Goal: Information Seeking & Learning: Check status

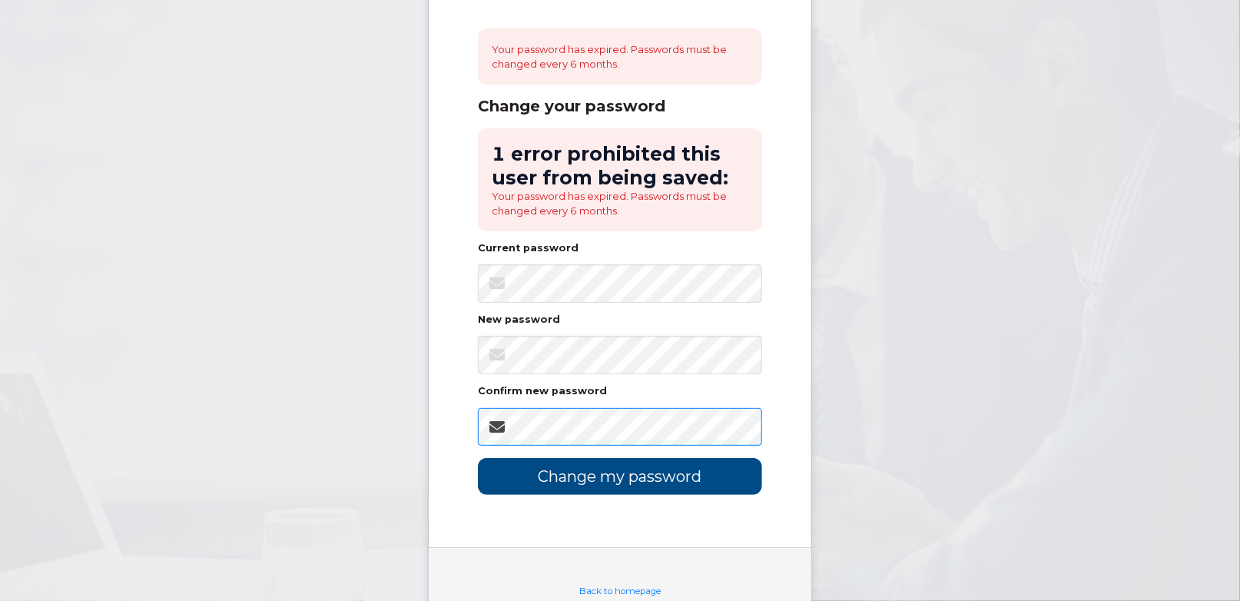
scroll to position [139, 0]
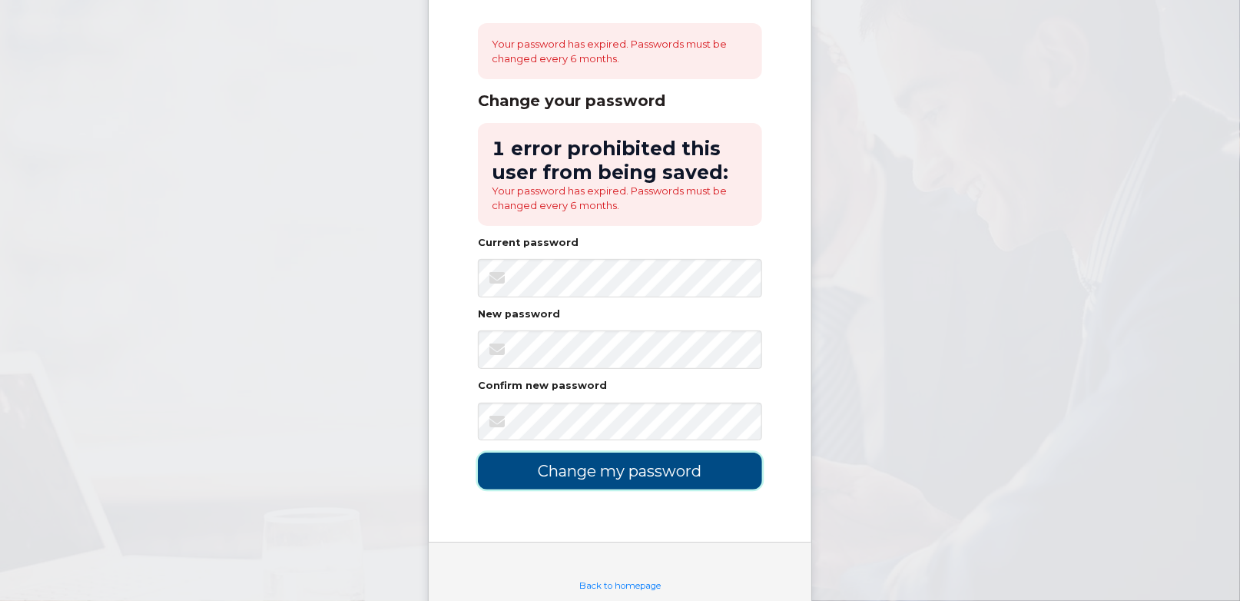
click at [611, 478] on input "Change my password" at bounding box center [620, 471] width 284 height 36
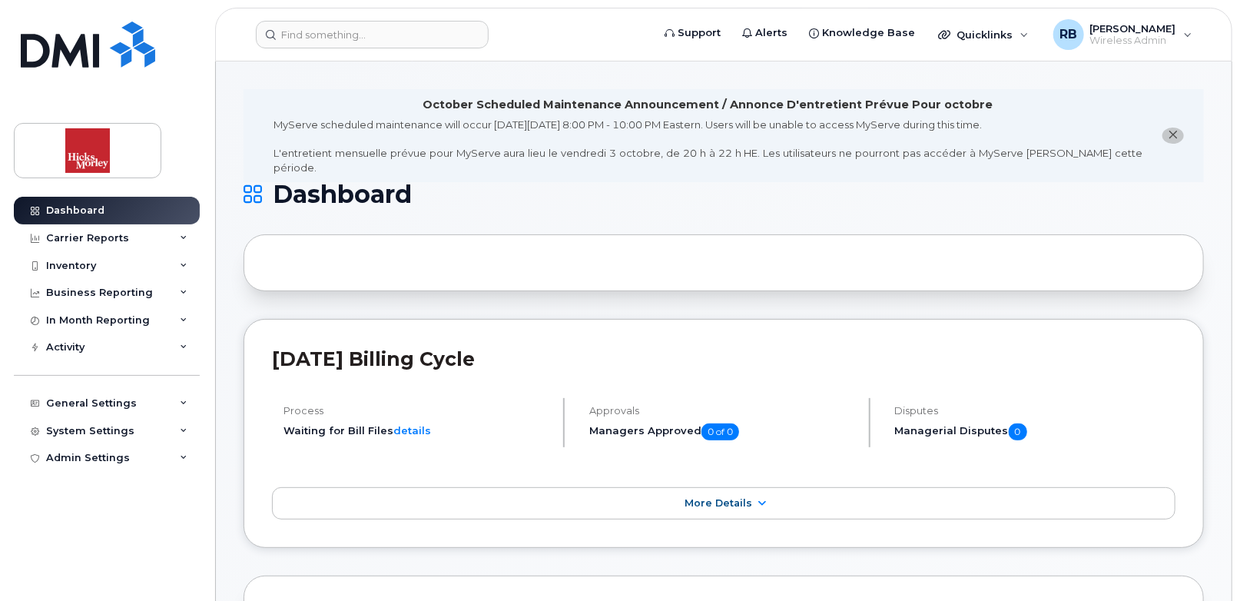
click at [1173, 130] on icon "close notification" at bounding box center [1174, 135] width 10 height 10
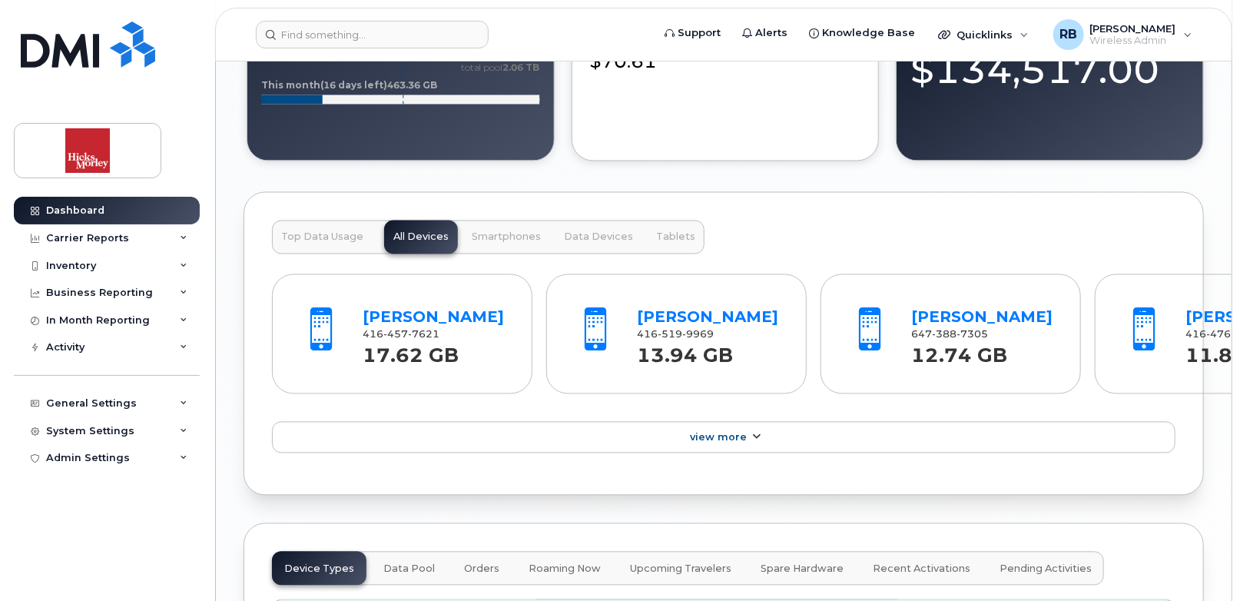
scroll to position [1486, 0]
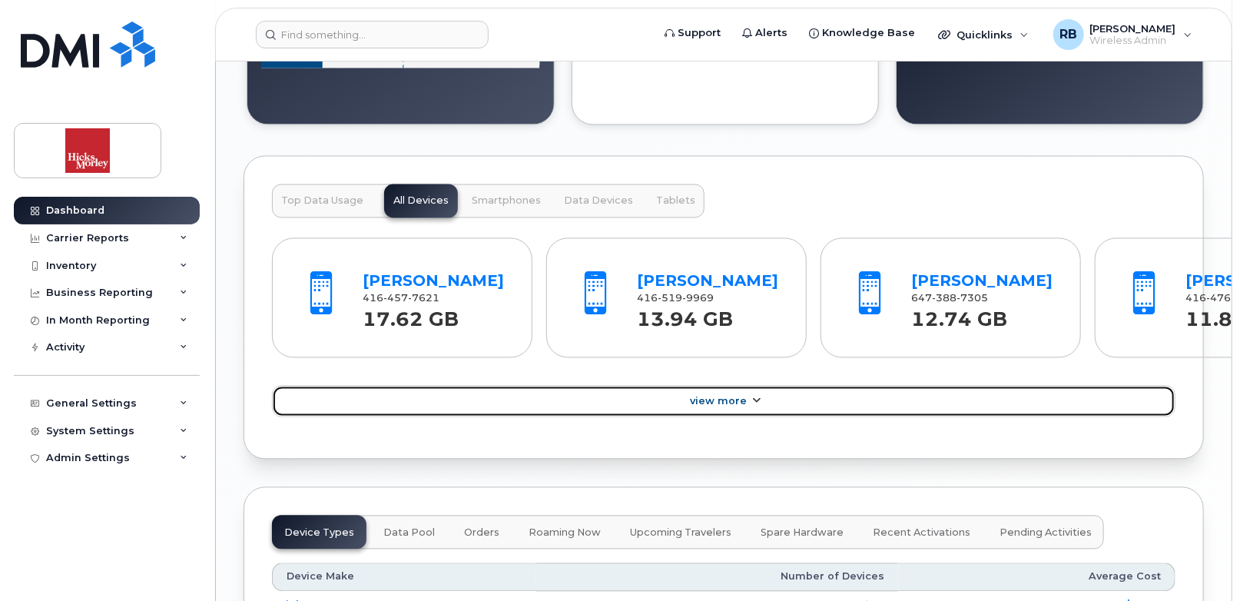
click at [1021, 418] on link "View More" at bounding box center [723, 402] width 903 height 32
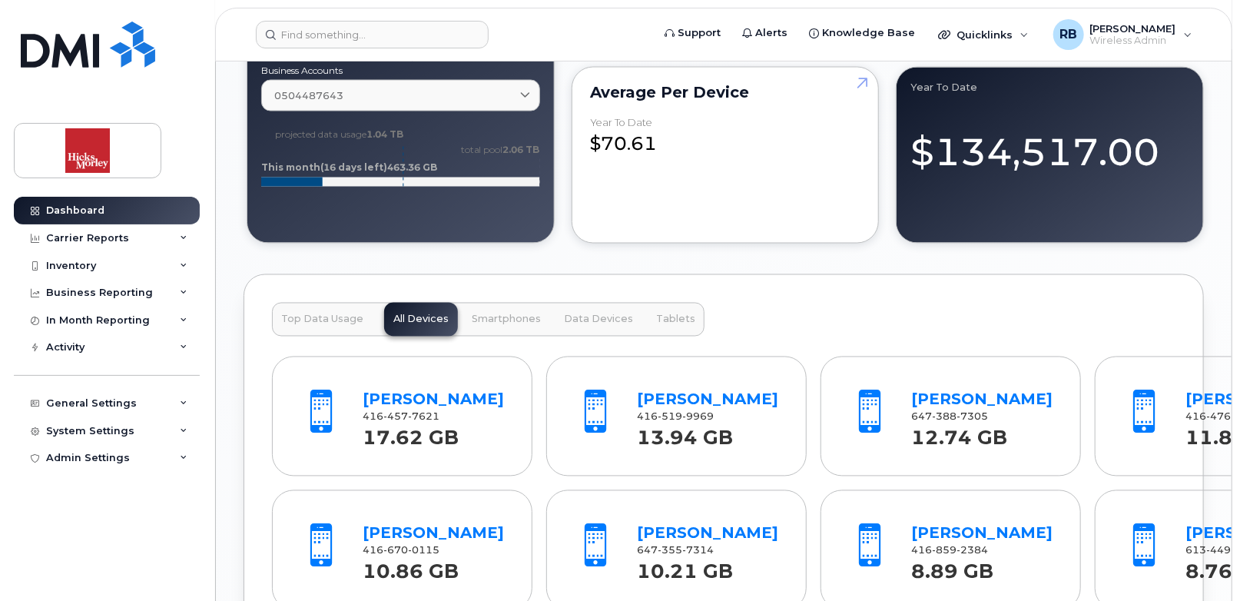
scroll to position [1358, 0]
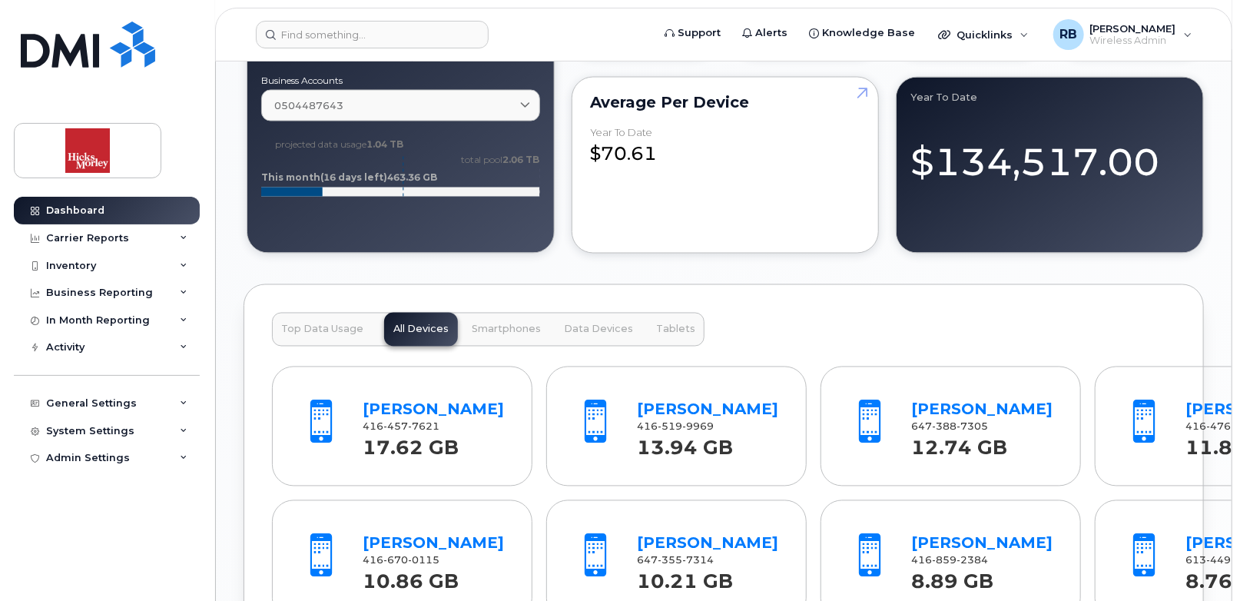
click at [582, 327] on span "Data Devices" at bounding box center [598, 329] width 69 height 12
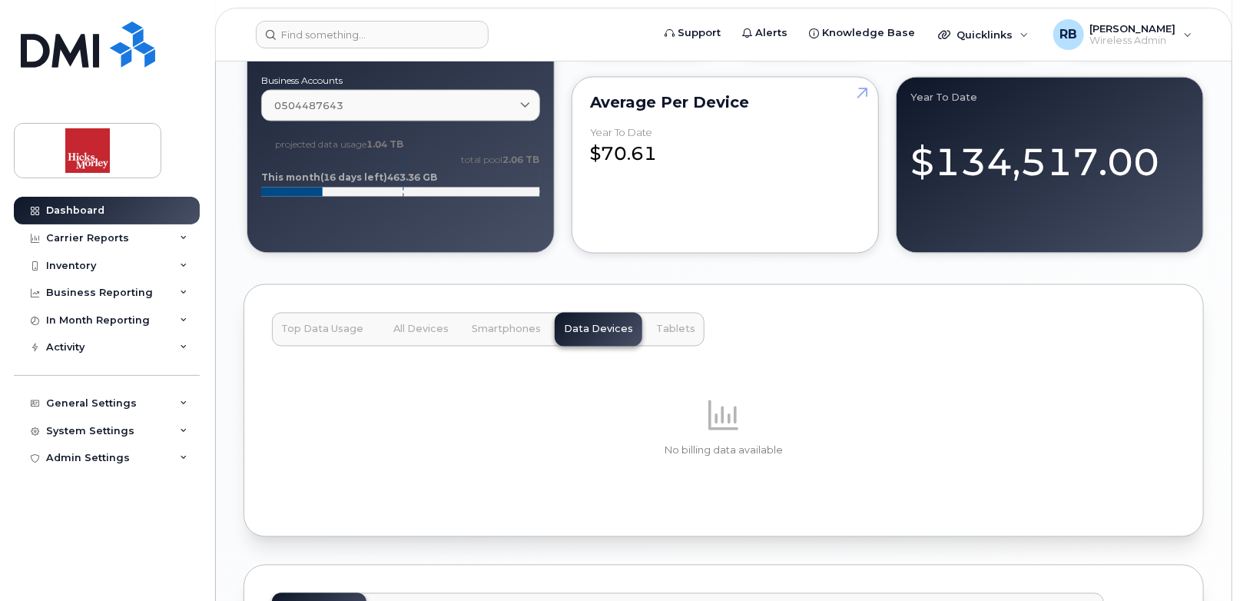
click at [436, 325] on span "All Devices" at bounding box center [420, 329] width 55 height 12
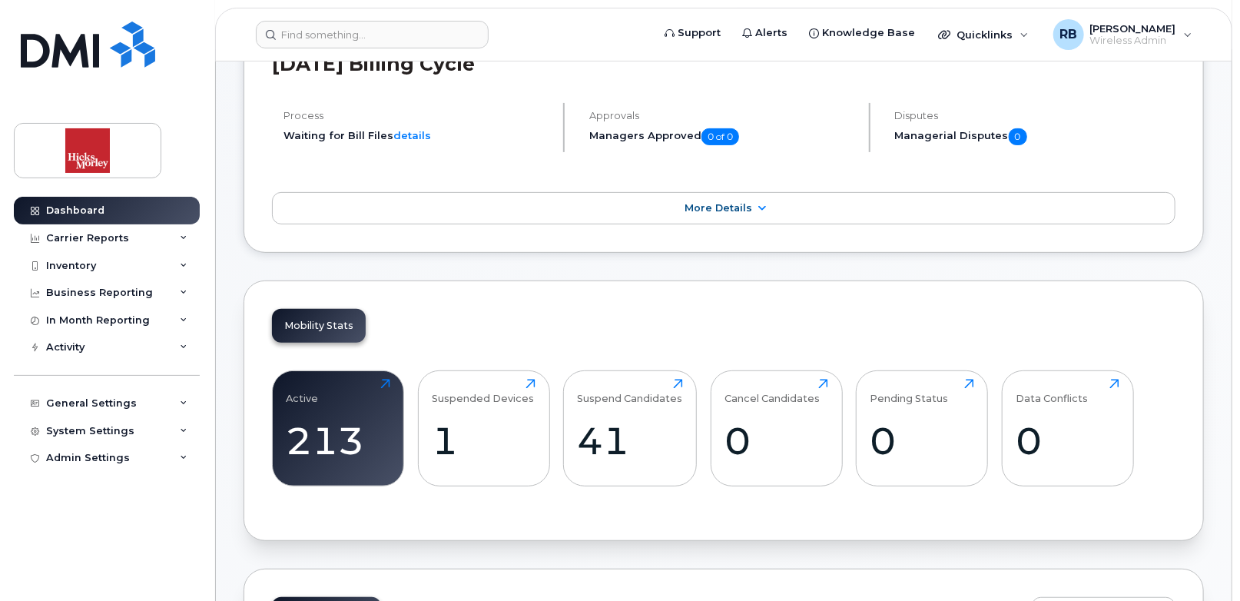
scroll to position [204, 0]
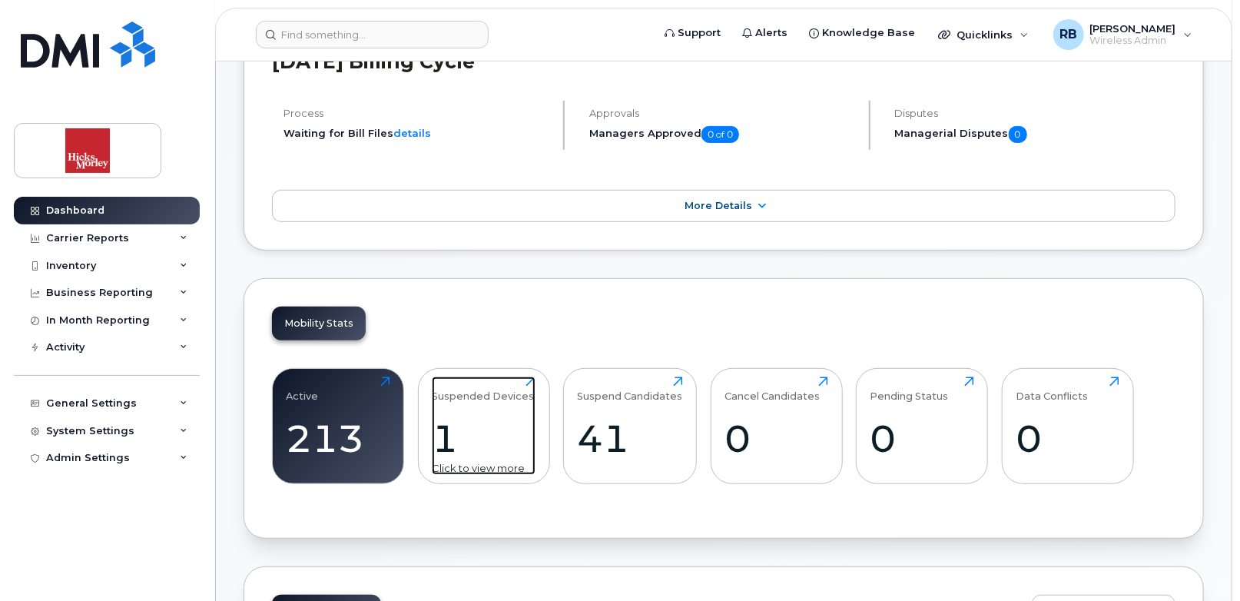
click at [517, 432] on div "1" at bounding box center [484, 438] width 104 height 45
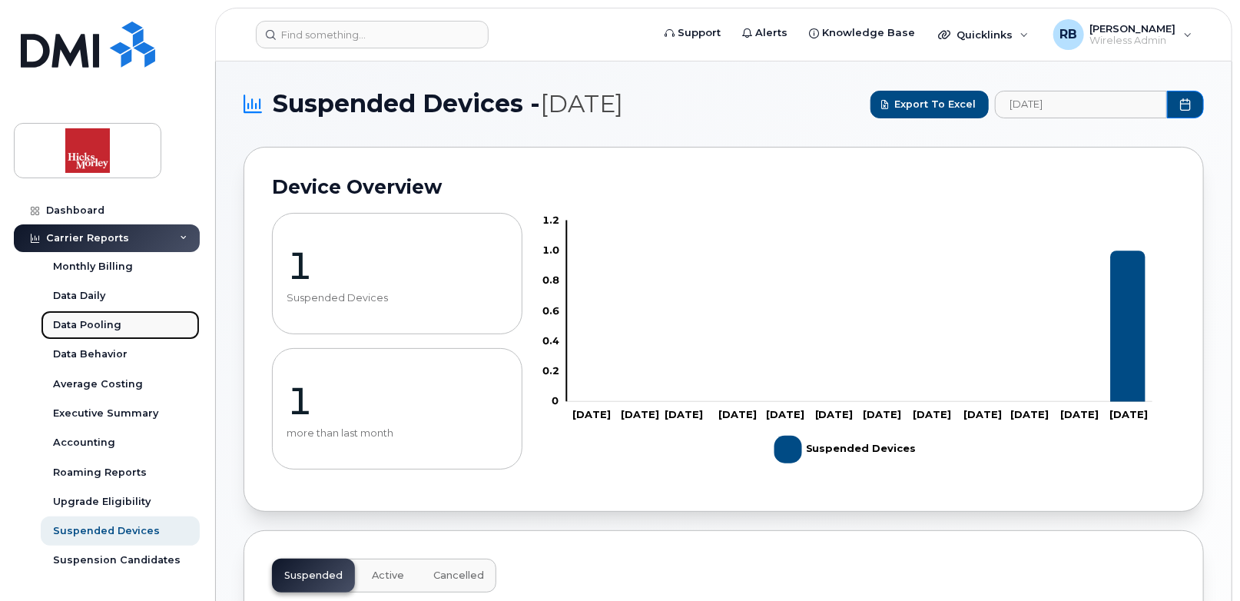
click at [112, 324] on div "Data Pooling" at bounding box center [87, 325] width 68 height 14
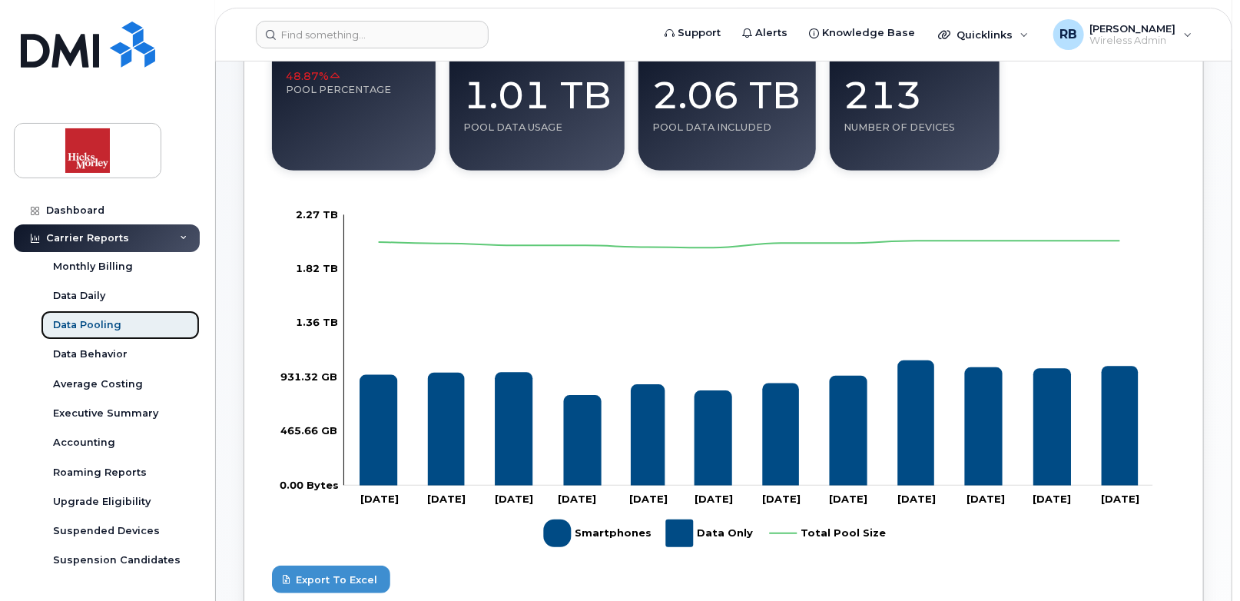
scroll to position [264, 0]
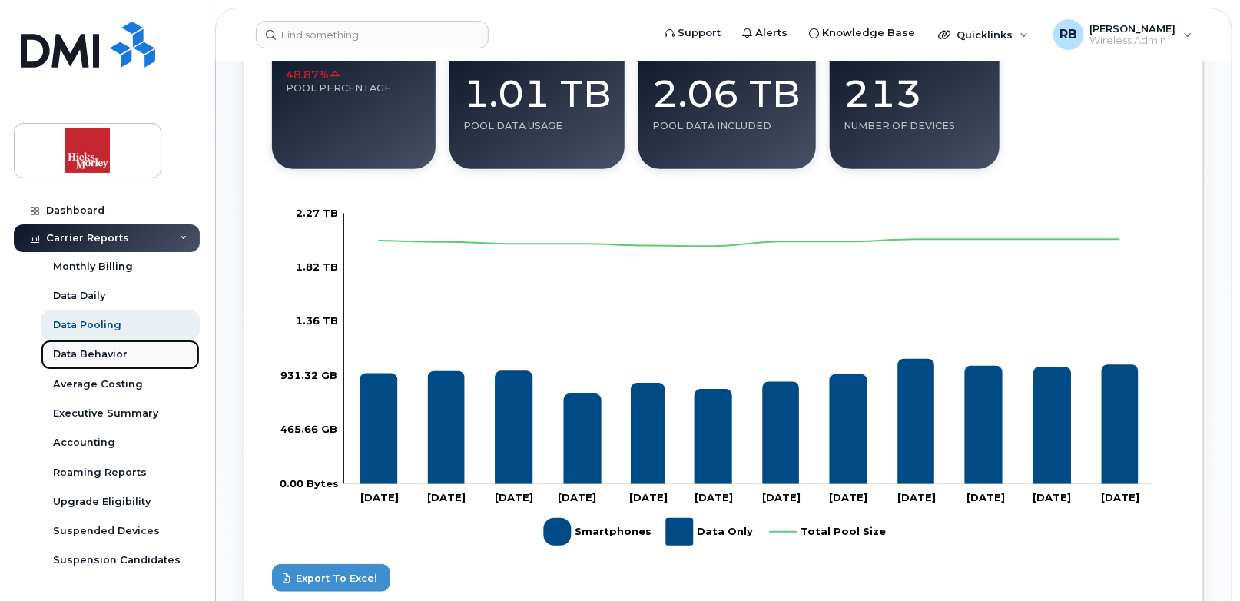
click at [104, 356] on div "Data Behavior" at bounding box center [90, 354] width 75 height 14
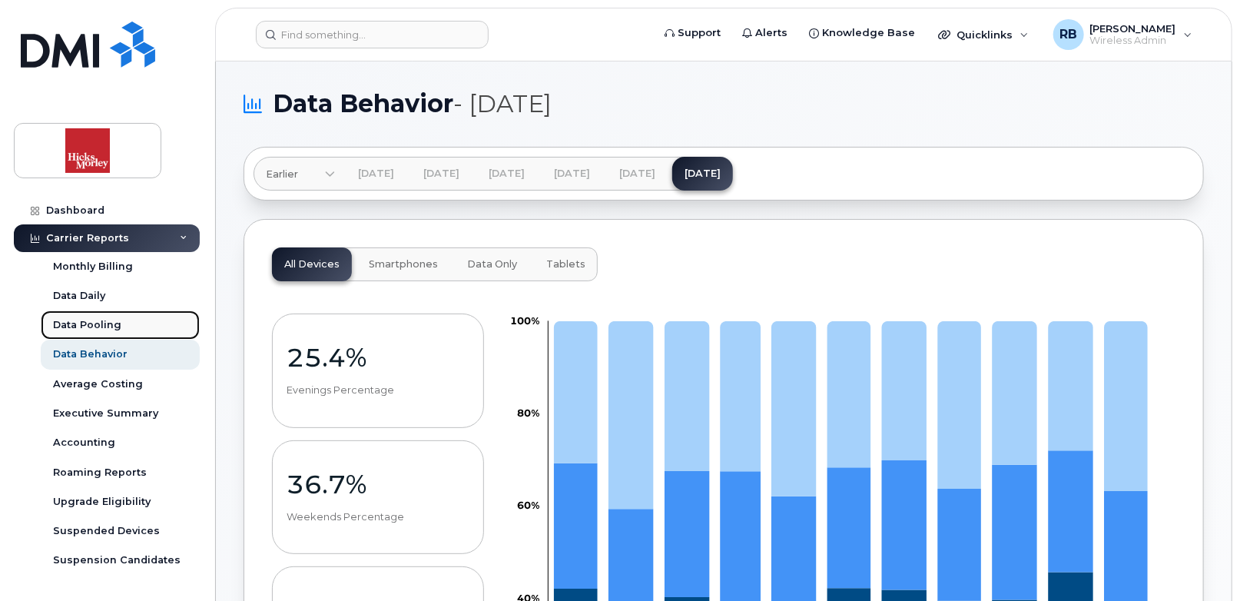
click at [108, 328] on div "Data Pooling" at bounding box center [87, 325] width 68 height 14
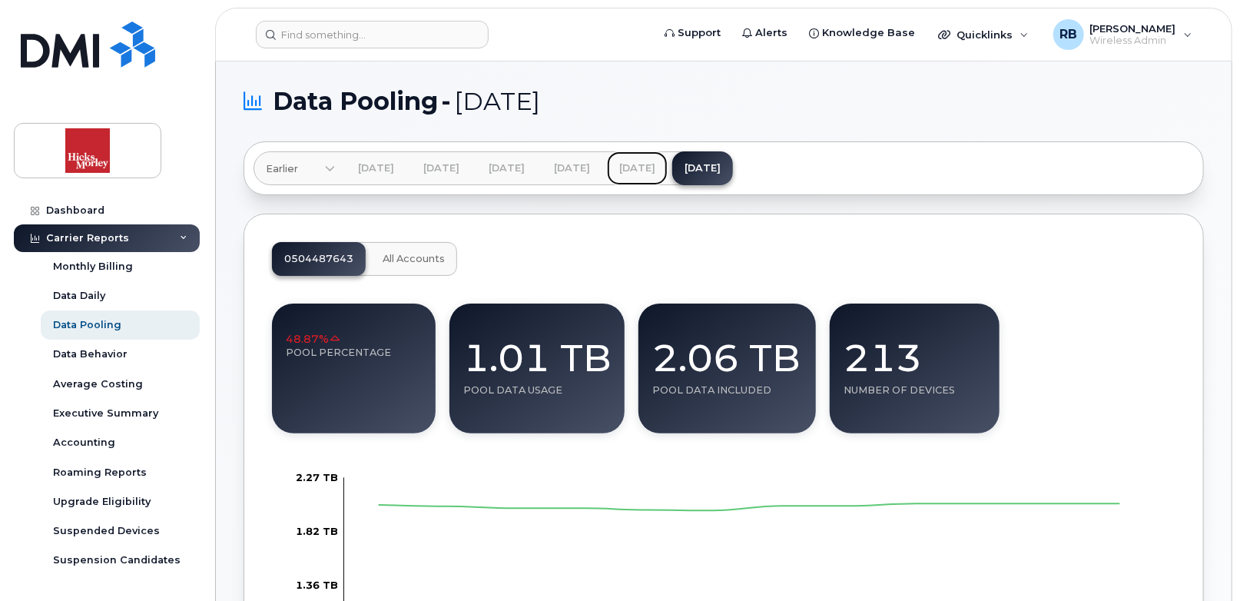
click at [668, 169] on link "Aug 2025" at bounding box center [637, 168] width 61 height 34
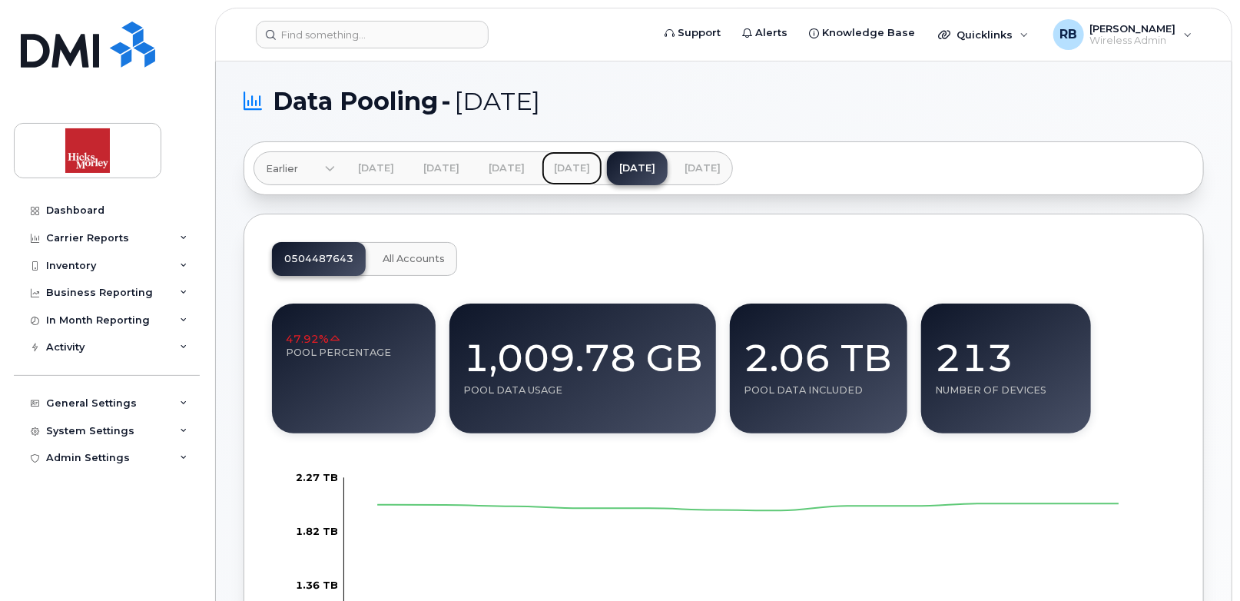
click at [602, 164] on link "Jul 2025" at bounding box center [572, 168] width 61 height 34
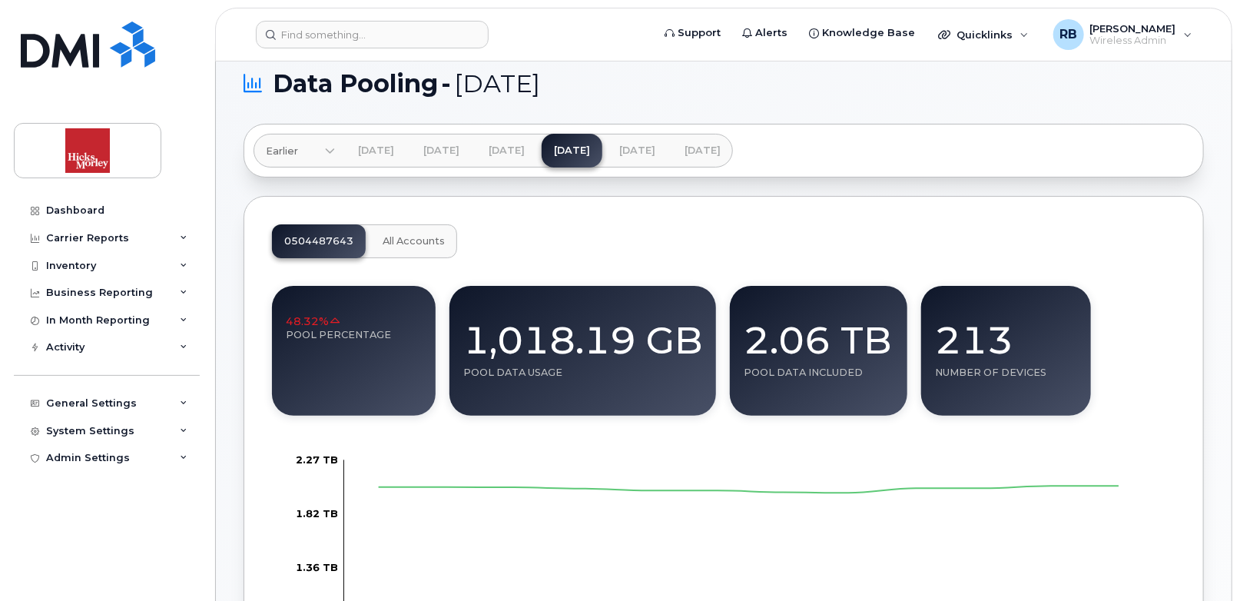
scroll to position [11, 0]
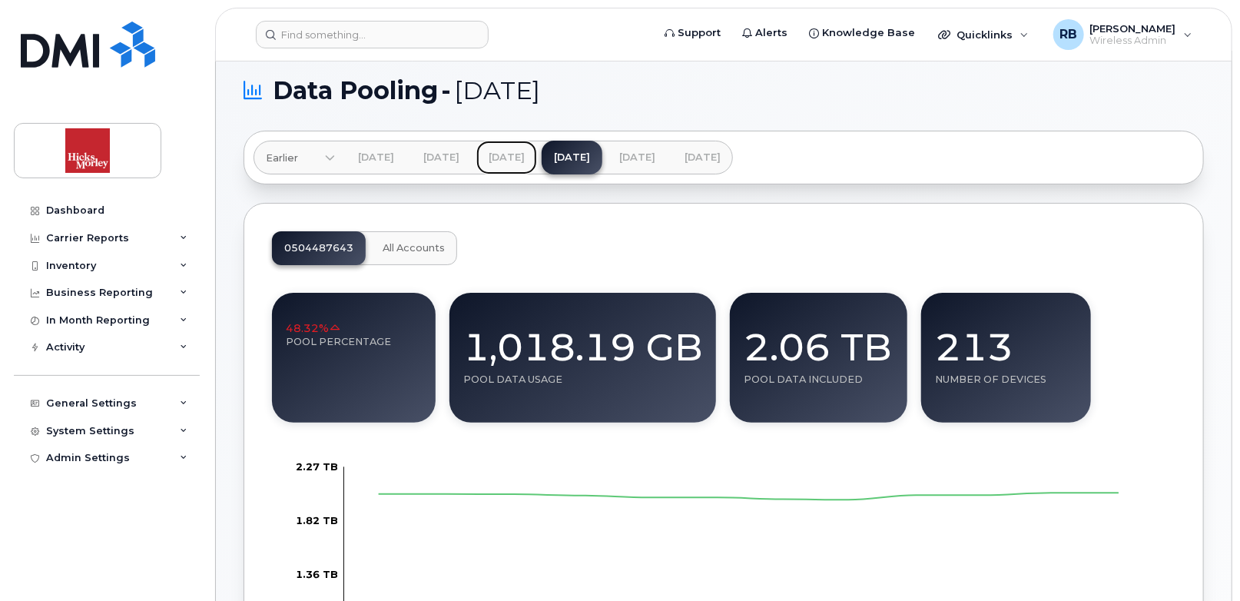
click at [537, 160] on link "Jun 2025" at bounding box center [506, 158] width 61 height 34
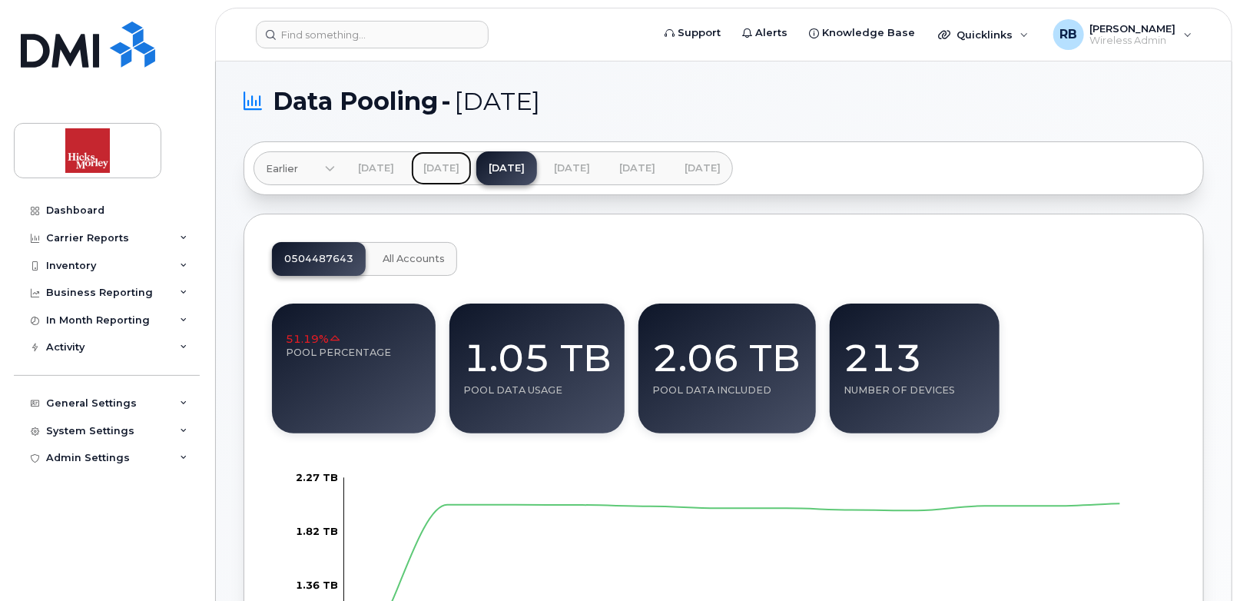
click at [460, 154] on link "May 2025" at bounding box center [441, 168] width 61 height 34
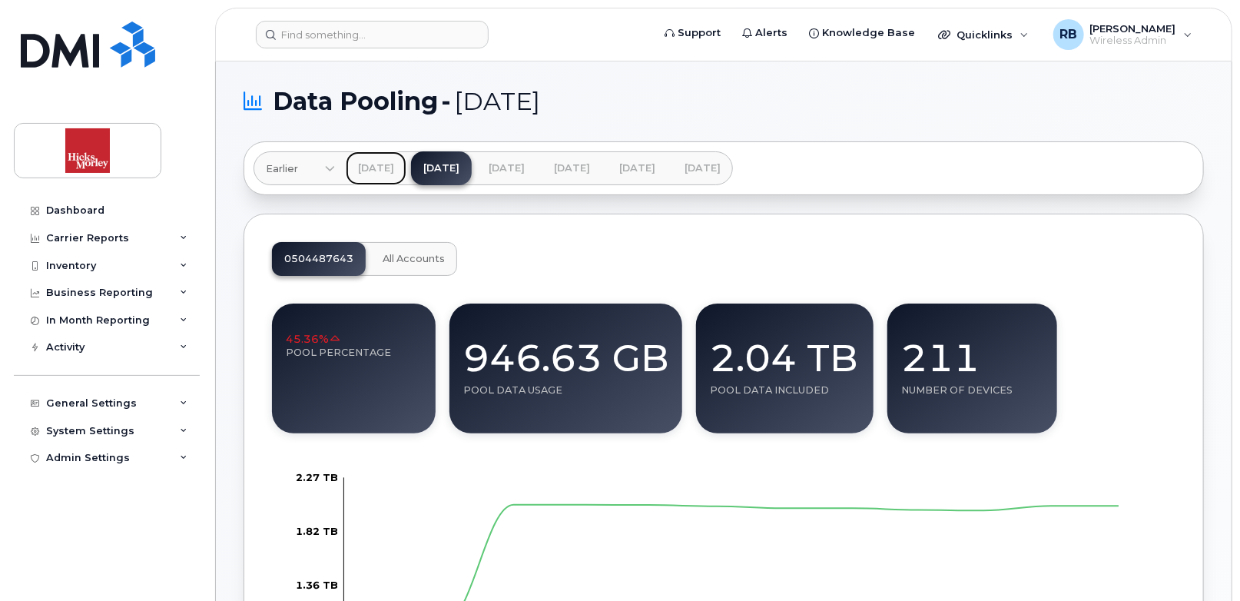
click at [383, 166] on link "Apr 2025" at bounding box center [376, 168] width 61 height 34
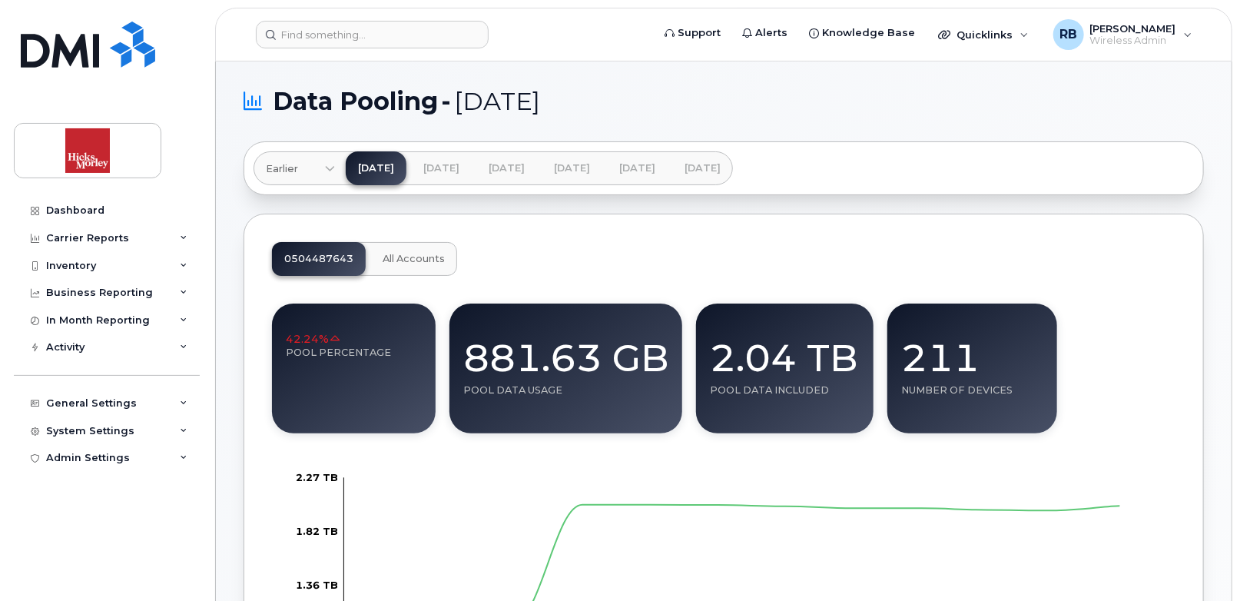
click at [333, 173] on icon at bounding box center [330, 170] width 10 height 10
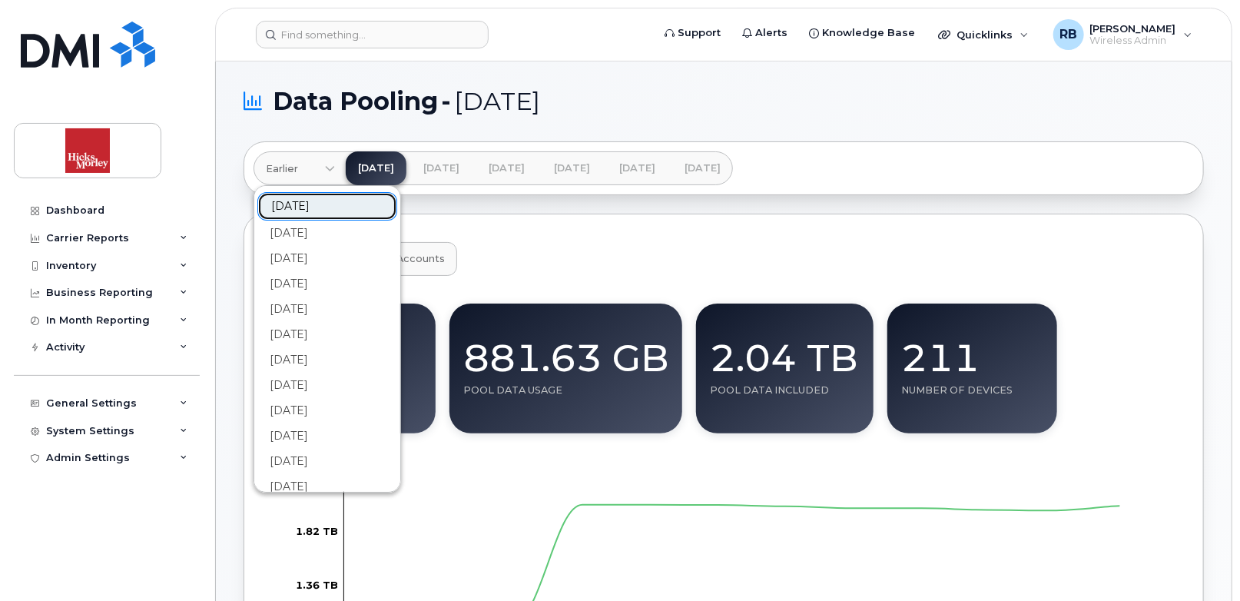
click at [319, 203] on link "Mar 2025" at bounding box center [327, 206] width 140 height 28
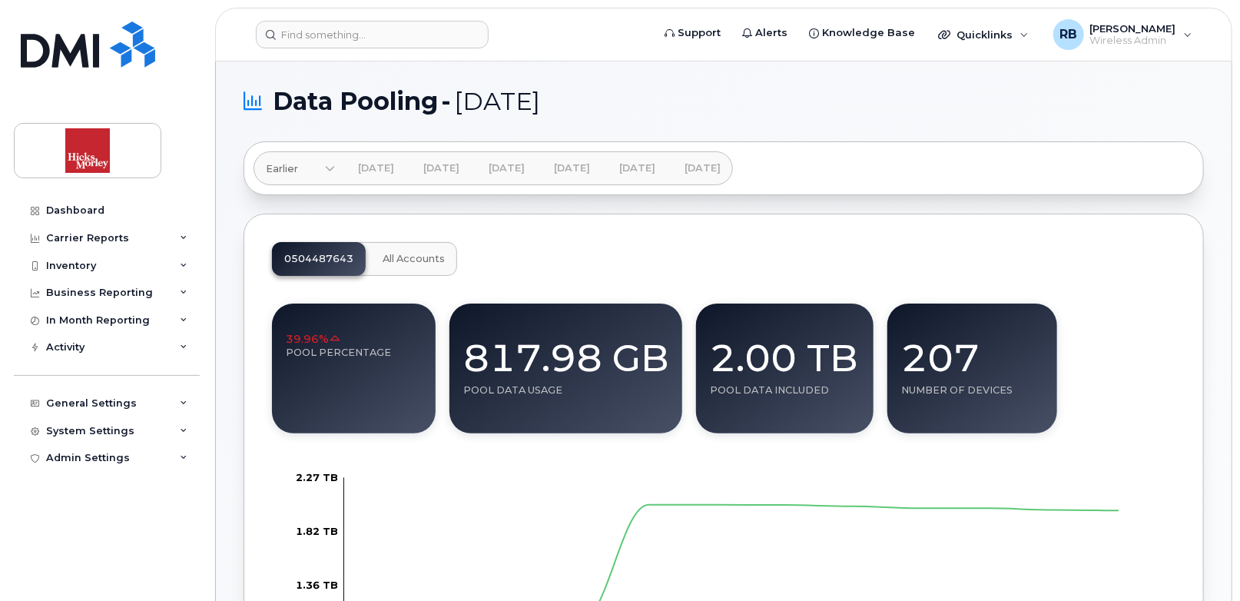
click at [319, 166] on link "Earlier" at bounding box center [294, 168] width 81 height 34
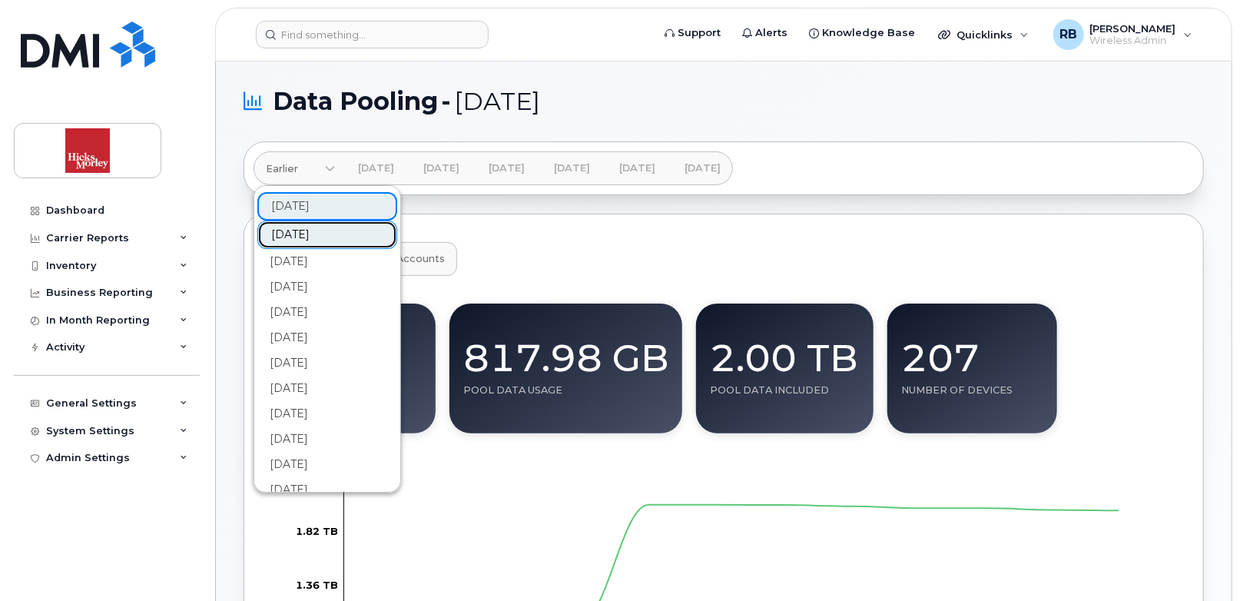
click at [313, 231] on link "Feb 2025" at bounding box center [327, 234] width 140 height 28
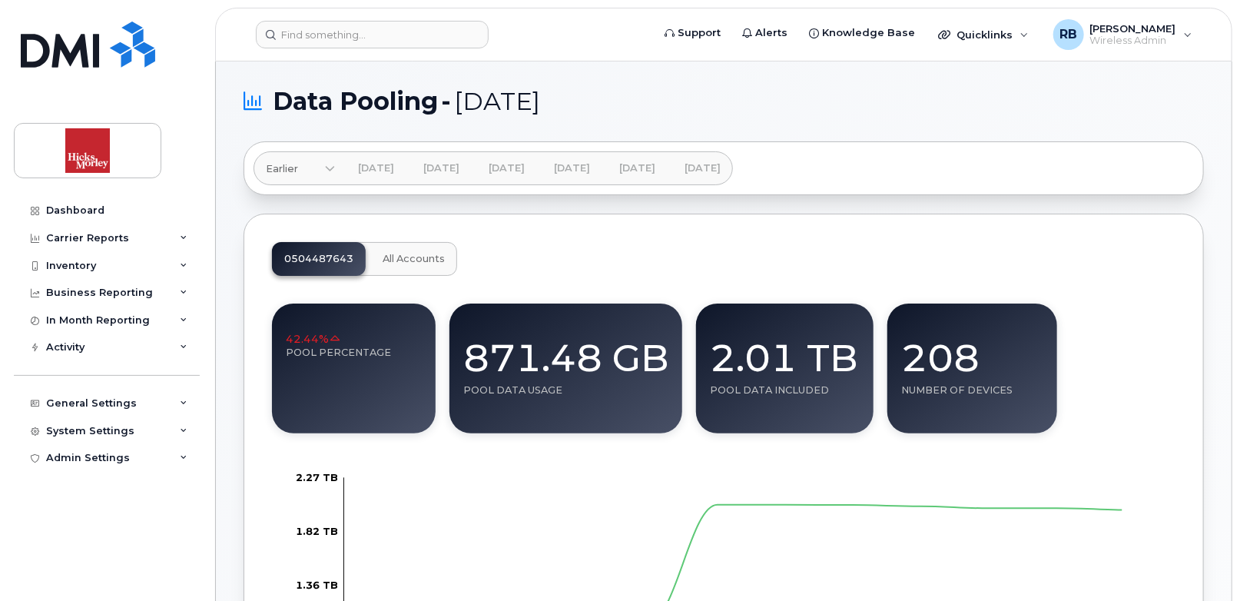
click at [325, 171] on icon at bounding box center [330, 170] width 10 height 10
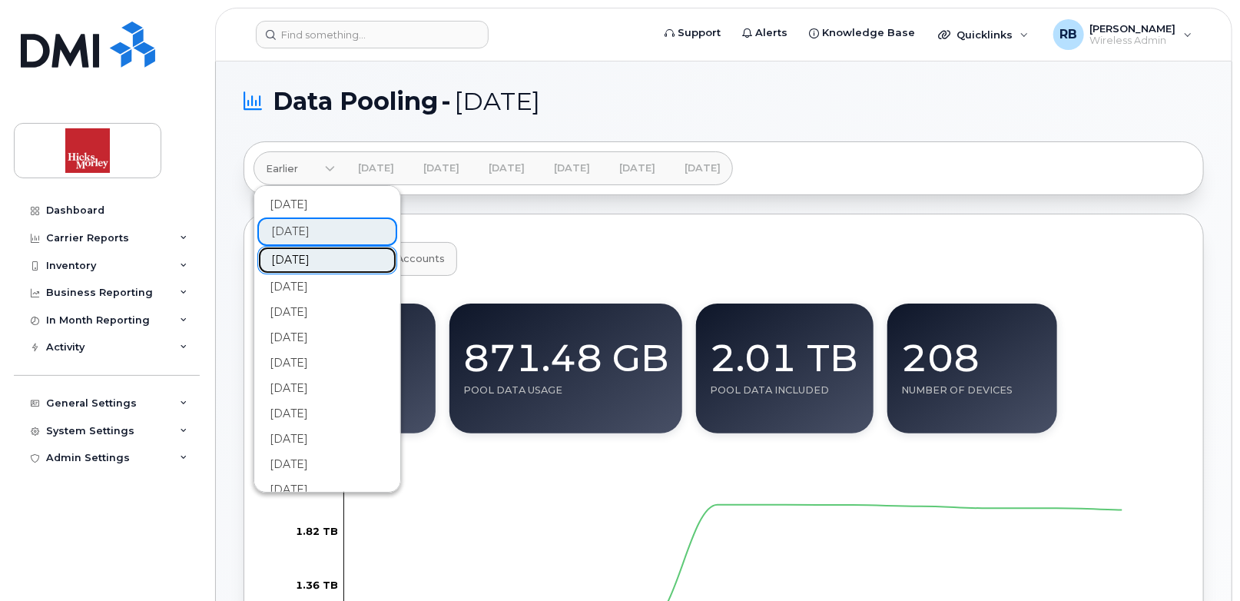
click at [325, 263] on link "[DATE]" at bounding box center [327, 260] width 140 height 28
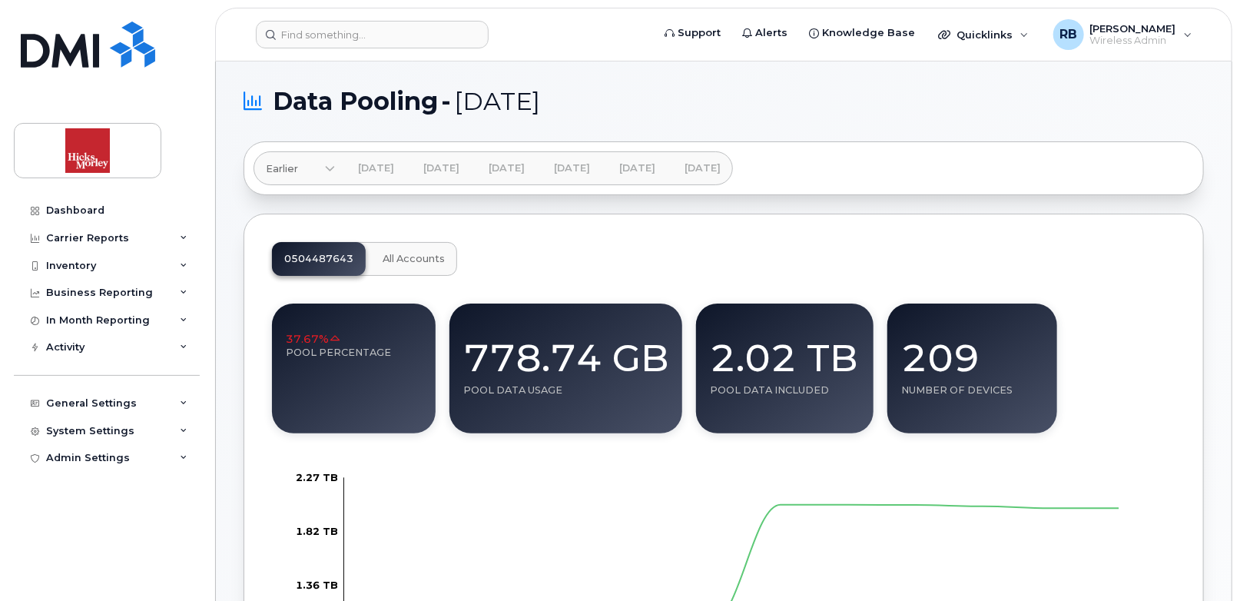
click at [330, 163] on span at bounding box center [330, 169] width 15 height 15
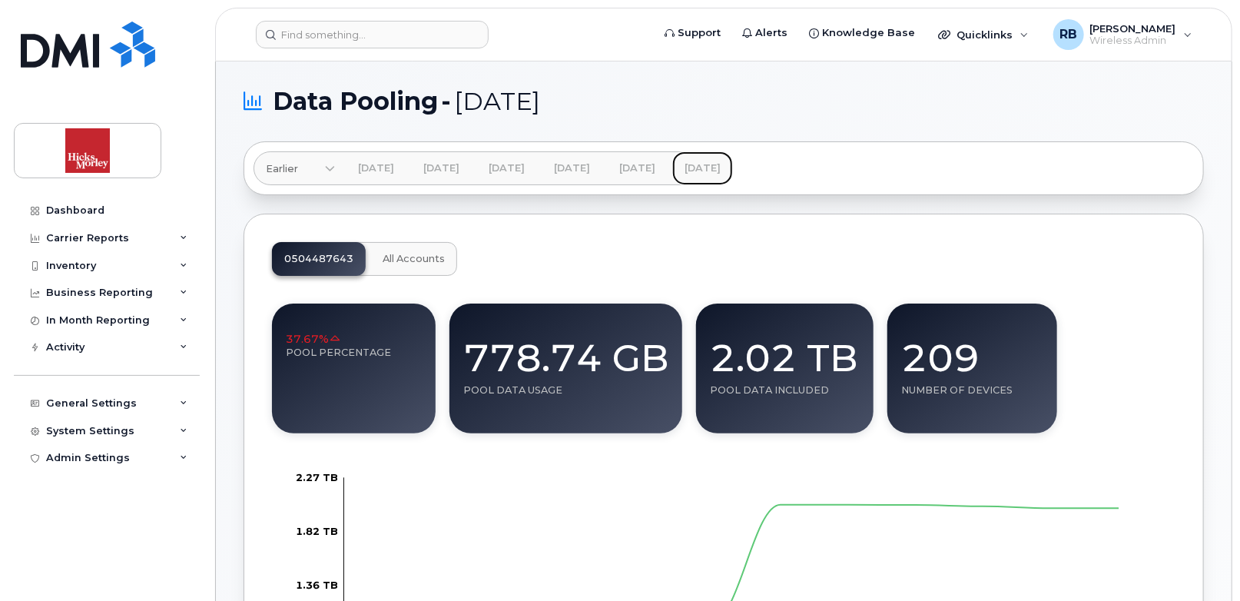
click at [733, 171] on link "Sep 2025" at bounding box center [702, 168] width 61 height 34
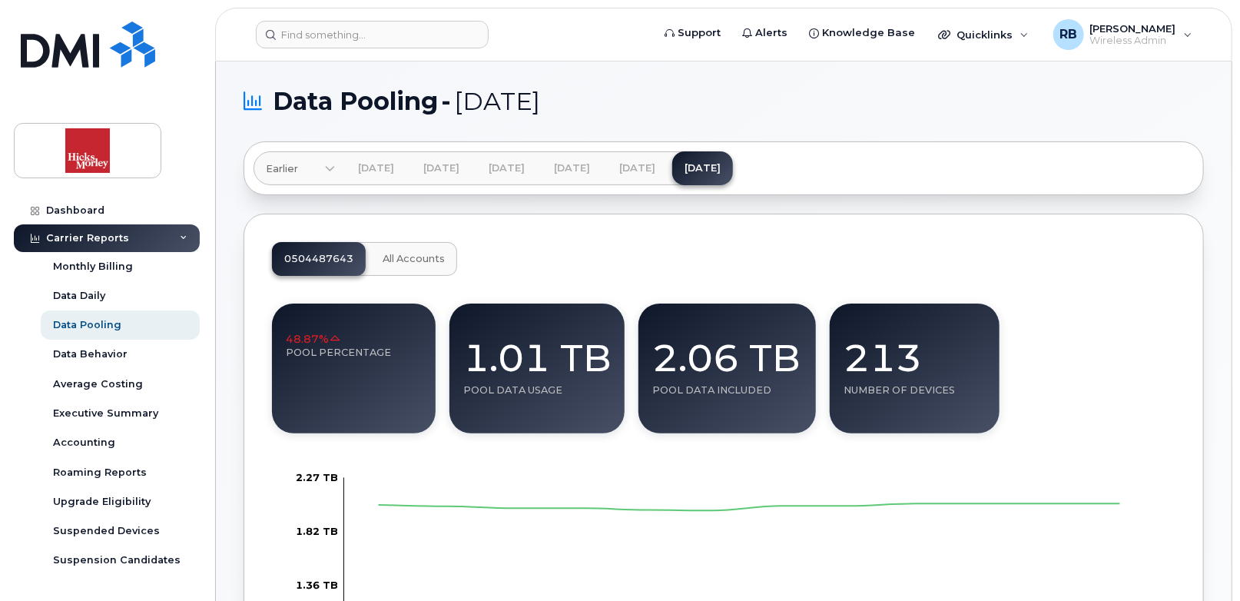
click at [332, 159] on link "Earlier" at bounding box center [294, 168] width 81 height 34
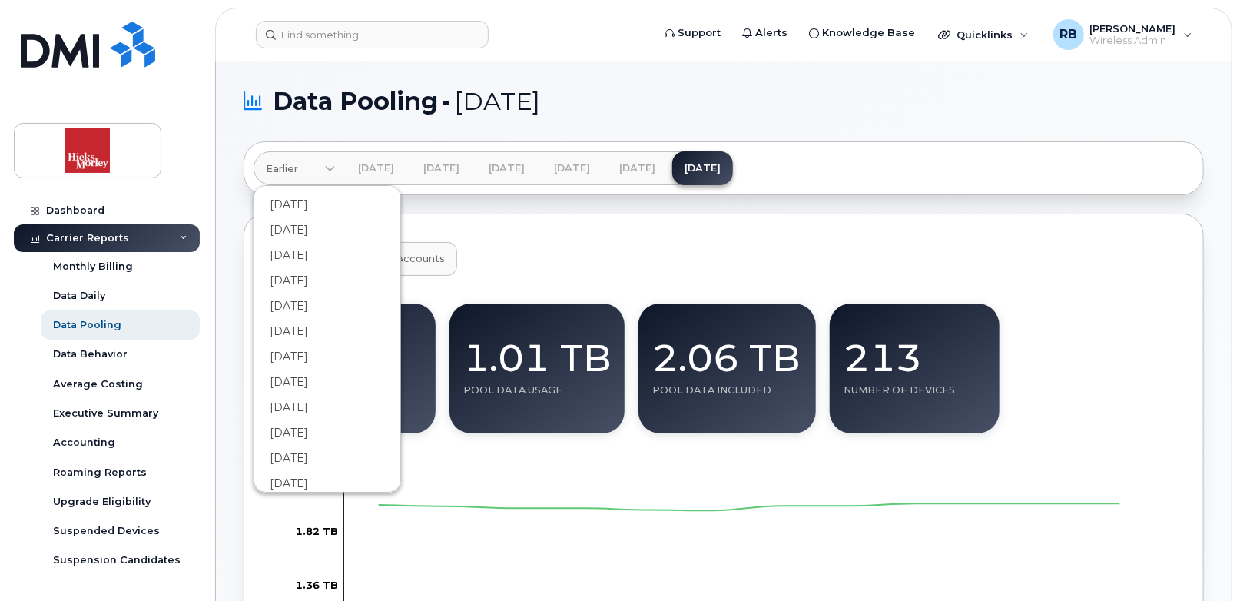
click at [1027, 264] on div "0504487643 All Accounts" at bounding box center [723, 259] width 903 height 34
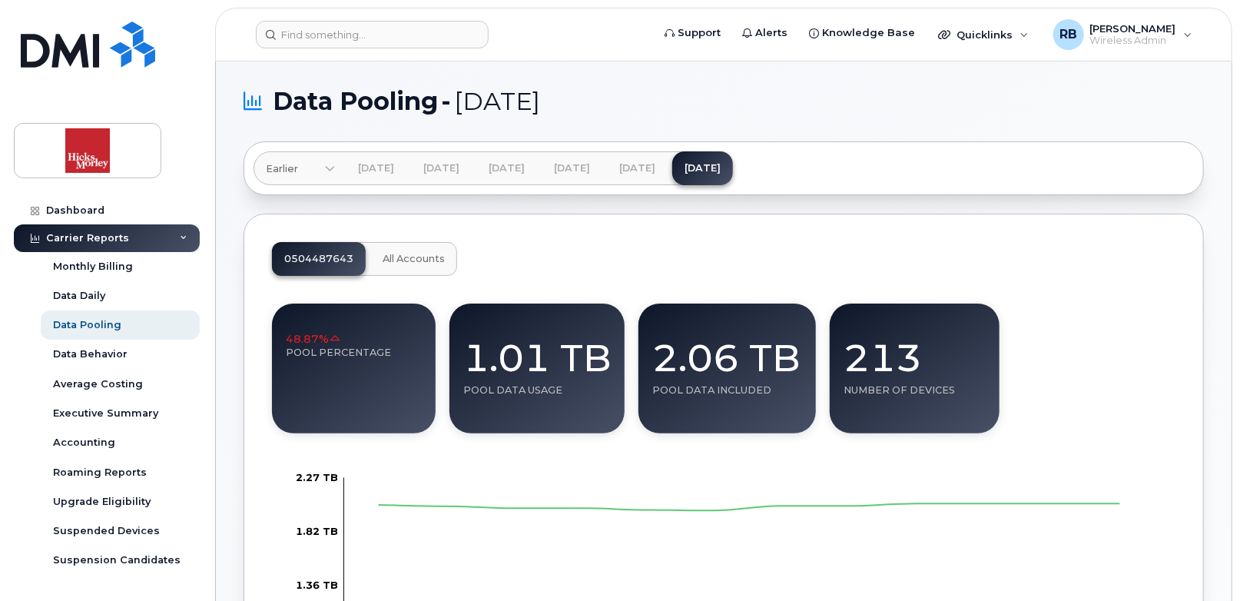
scroll to position [78, 0]
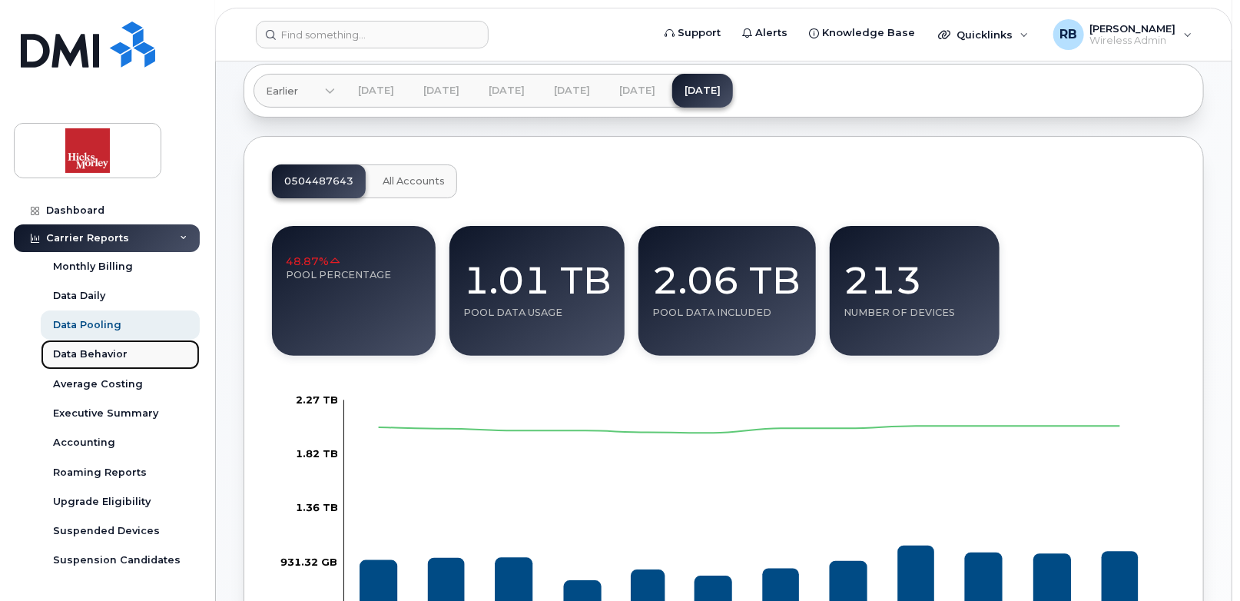
click at [108, 351] on div "Data Behavior" at bounding box center [90, 354] width 75 height 14
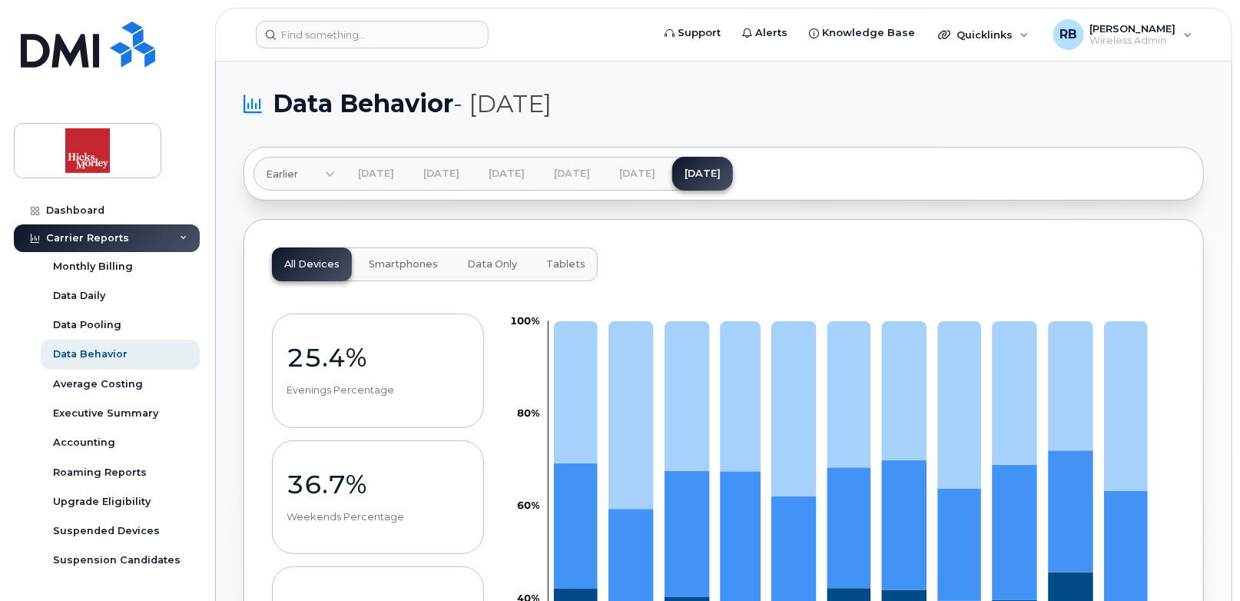
drag, startPoint x: 1239, startPoint y: 164, endPoint x: 1236, endPoint y: 187, distance: 24.0
click at [116, 466] on div "Roaming Reports" at bounding box center [100, 473] width 94 height 14
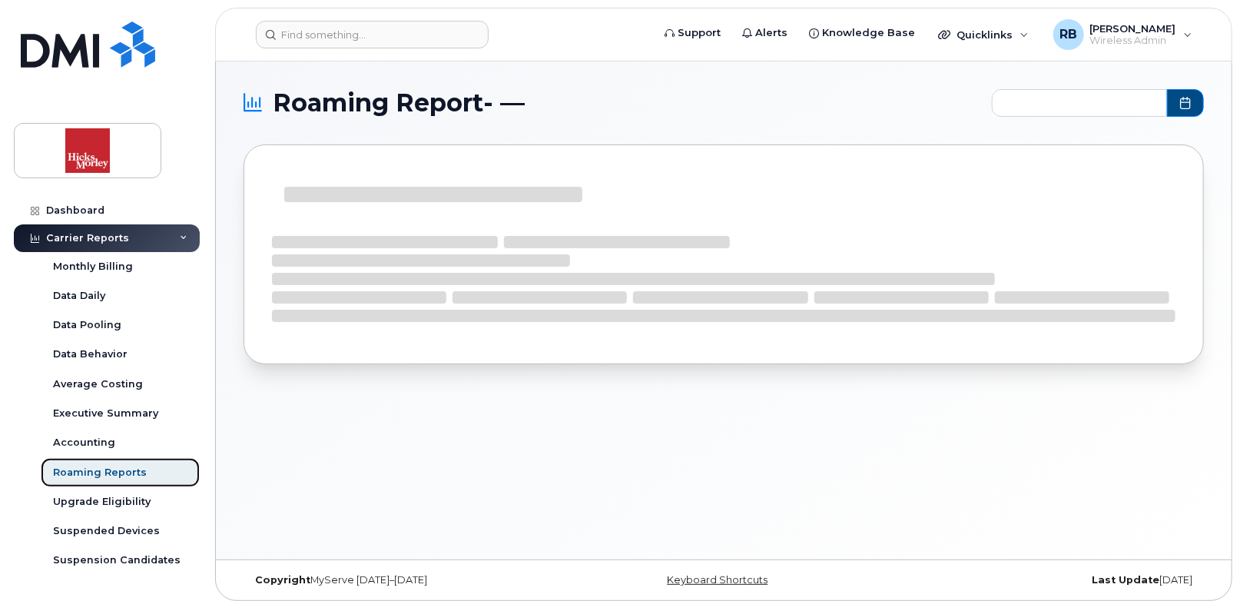
type input "2024-11 - 2025-09"
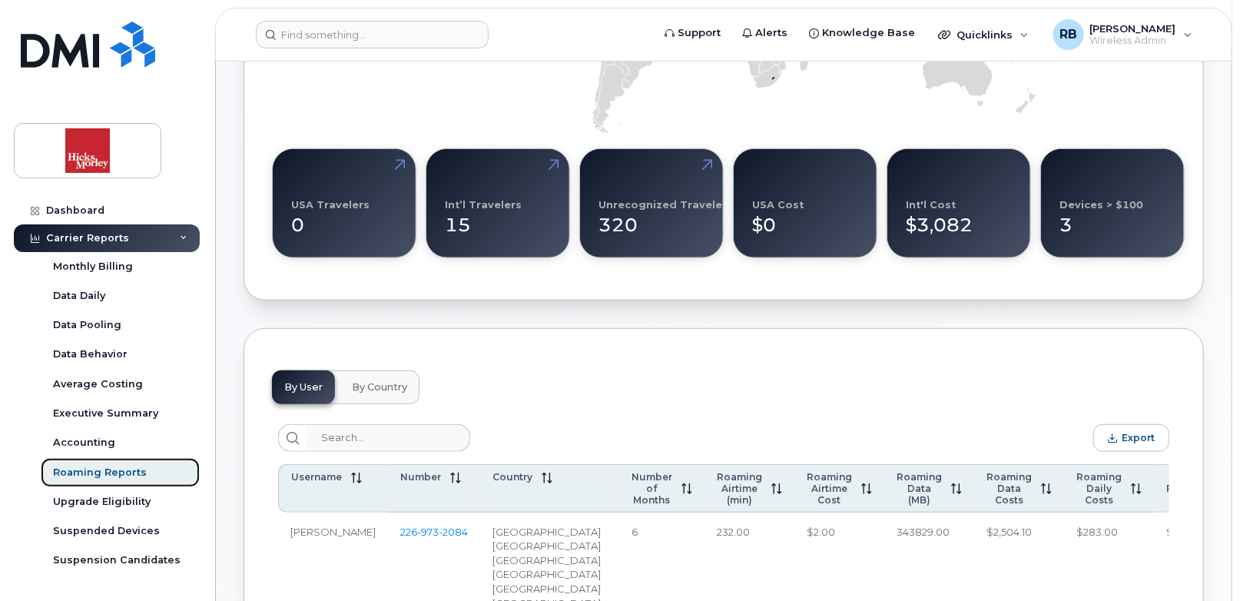
scroll to position [2806, 0]
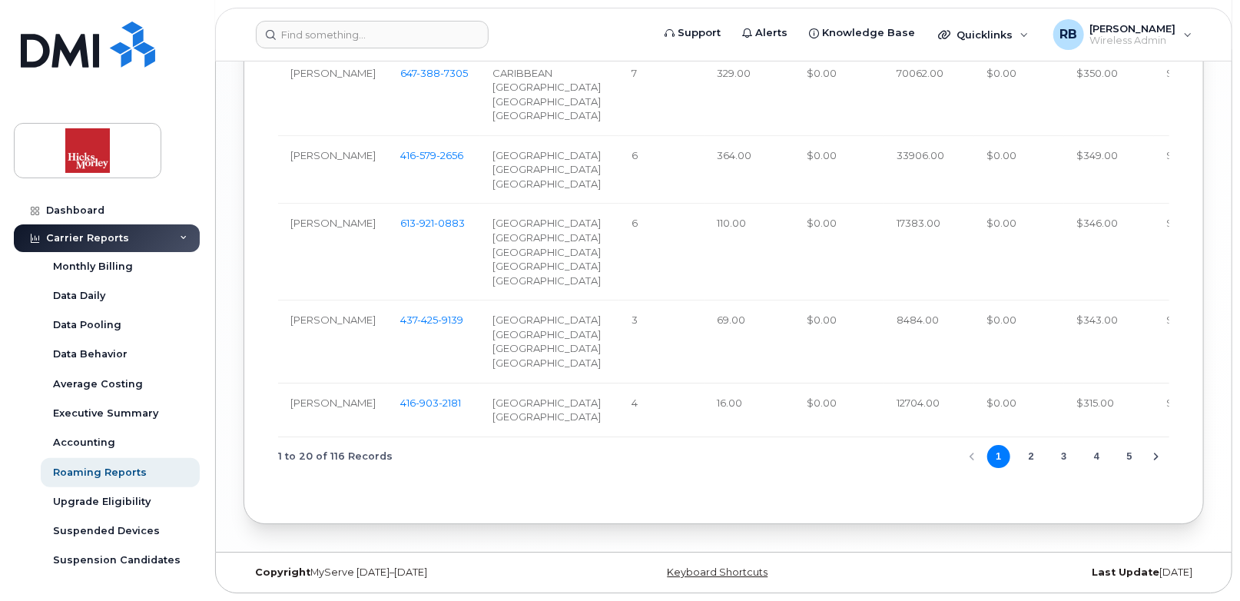
click at [1033, 456] on button "2" at bounding box center [1030, 456] width 23 height 23
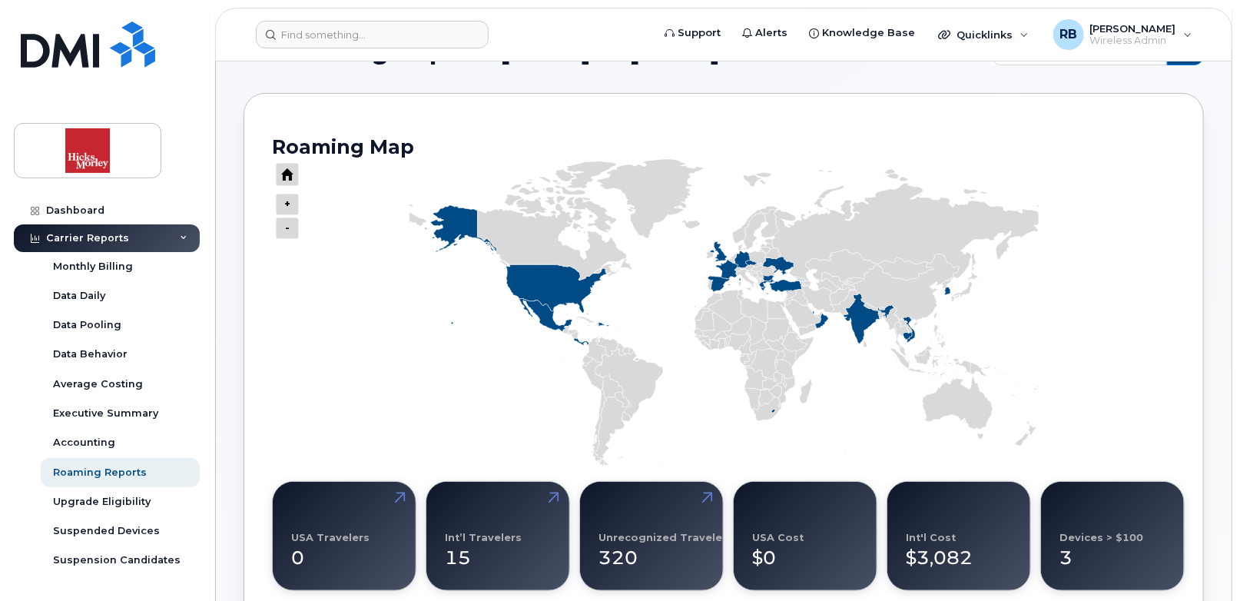
scroll to position [0, 0]
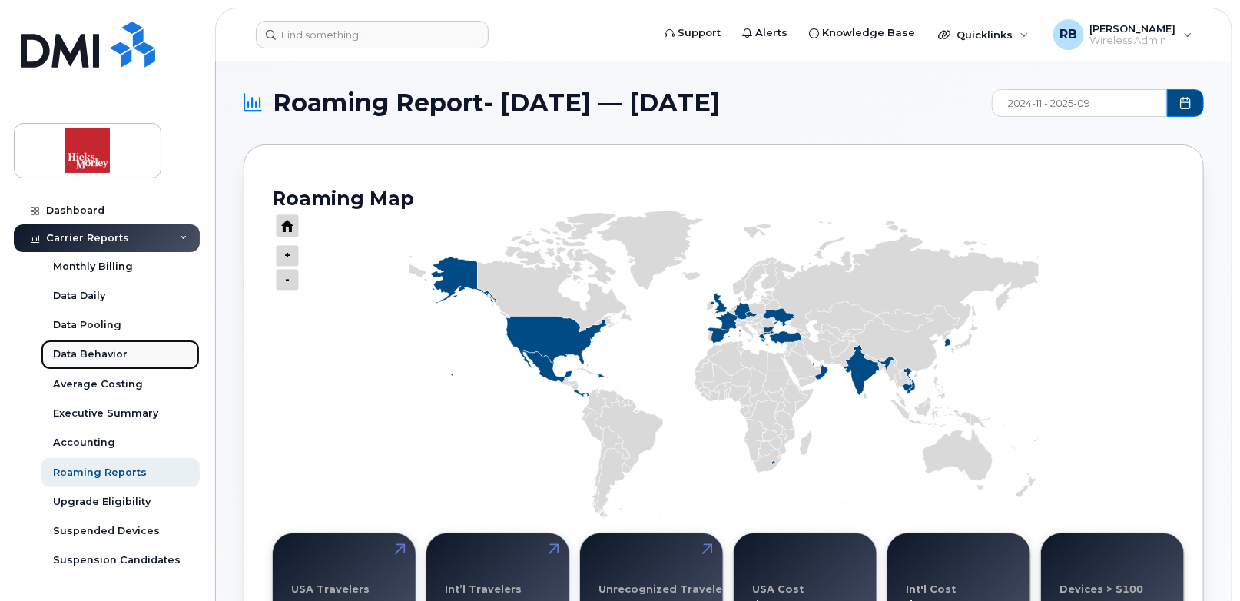
click at [112, 355] on div "Data Behavior" at bounding box center [90, 354] width 75 height 14
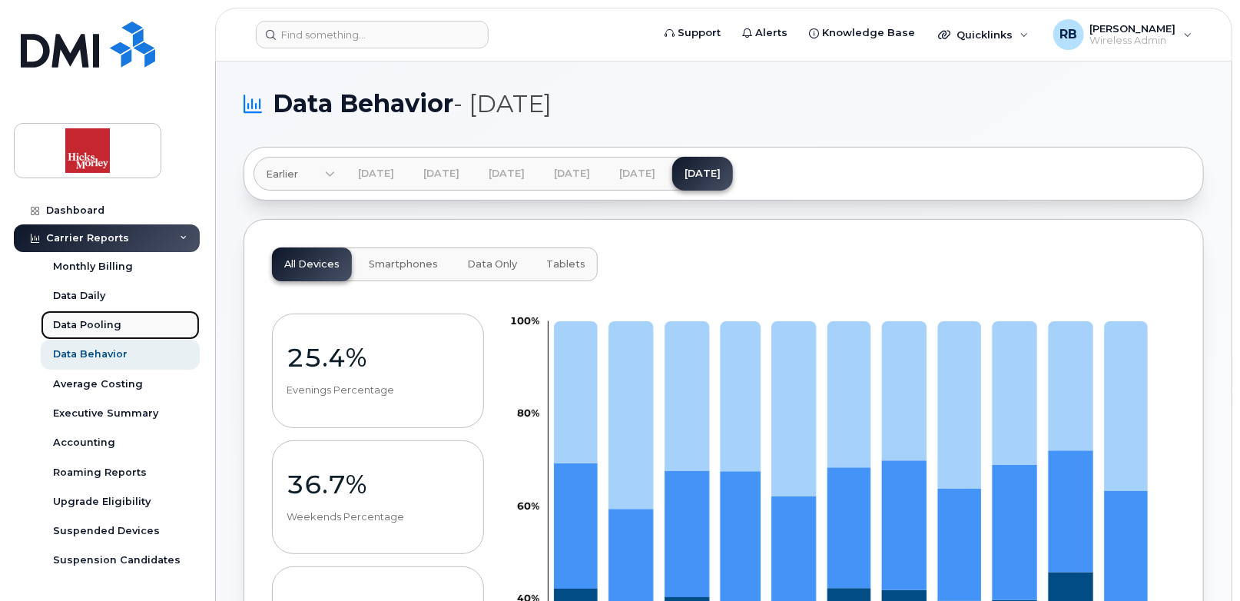
click at [112, 323] on div "Data Pooling" at bounding box center [87, 325] width 68 height 14
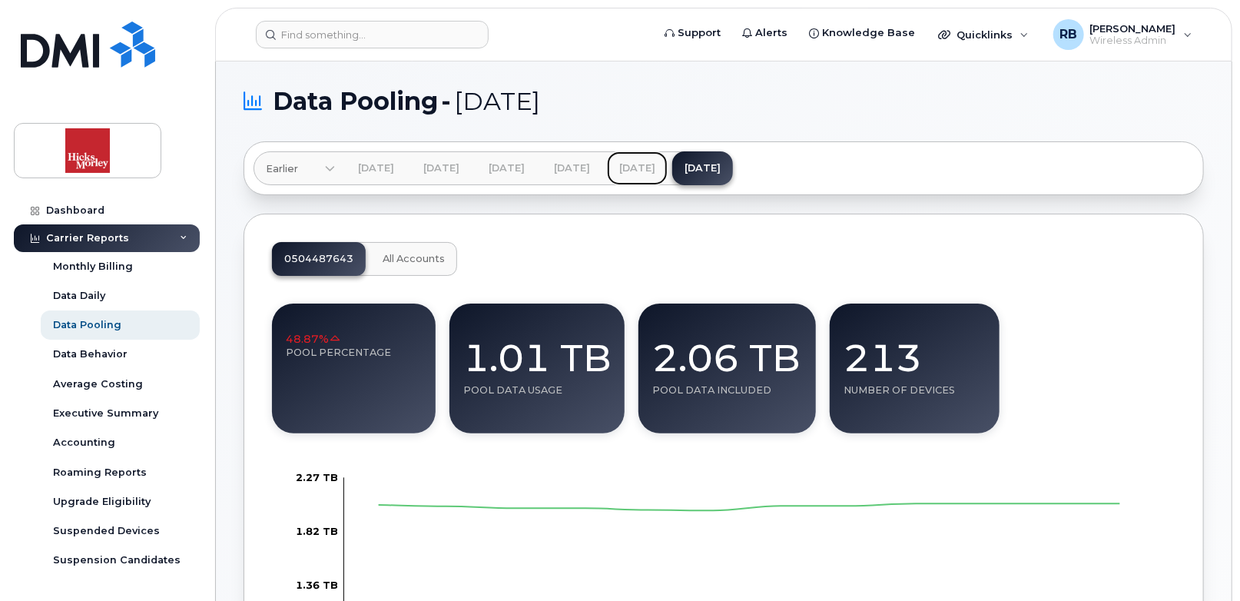
click at [668, 167] on link "Aug 2025" at bounding box center [637, 168] width 61 height 34
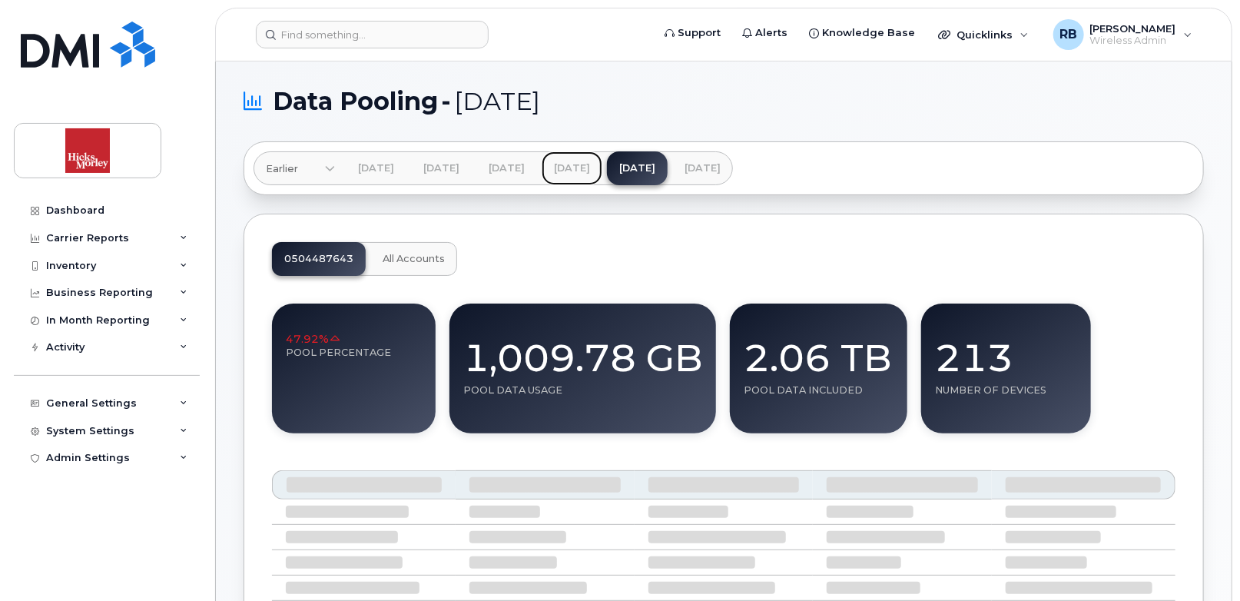
click at [602, 171] on link "Jul 2025" at bounding box center [572, 168] width 61 height 34
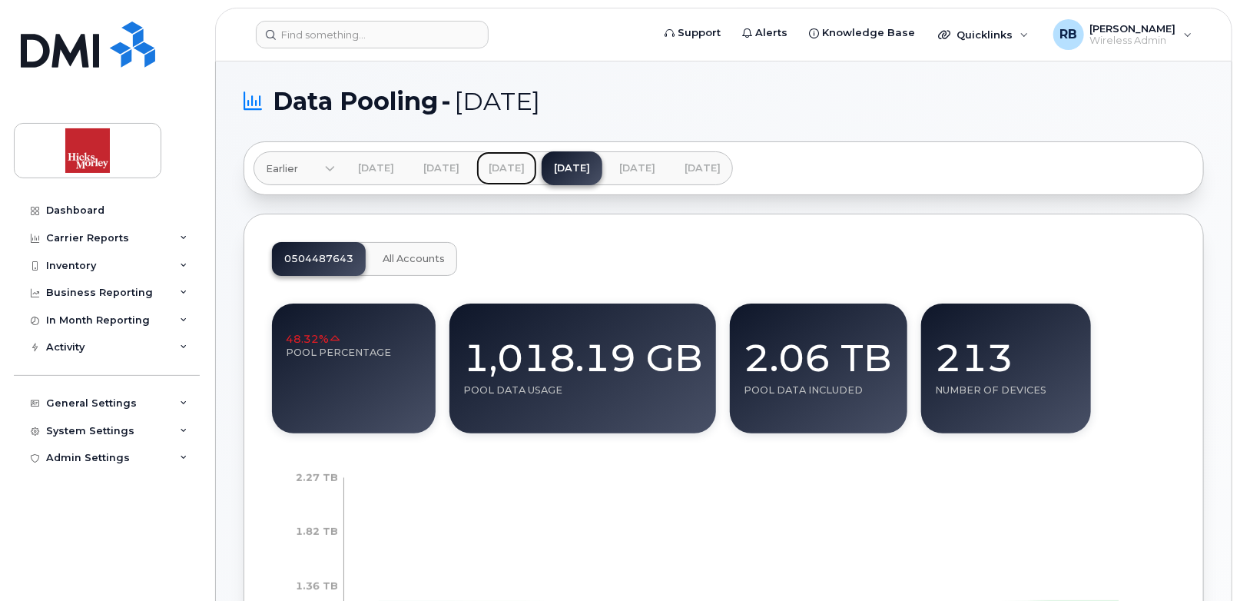
click at [537, 166] on link "Jun 2025" at bounding box center [506, 168] width 61 height 34
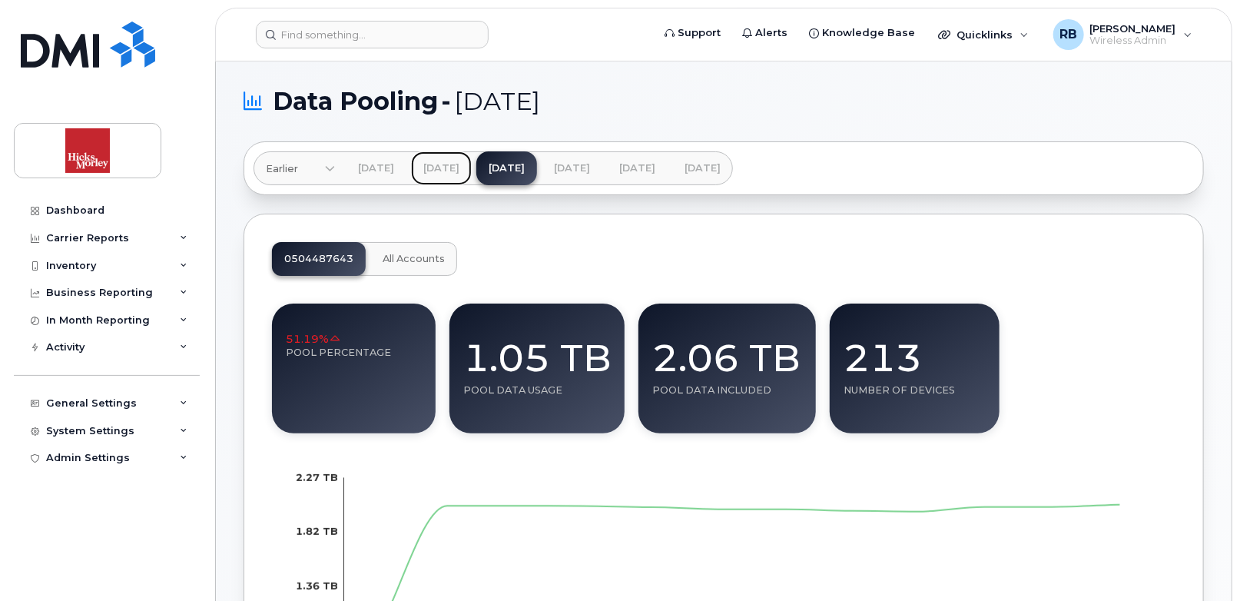
click at [472, 167] on link "May 2025" at bounding box center [441, 168] width 61 height 34
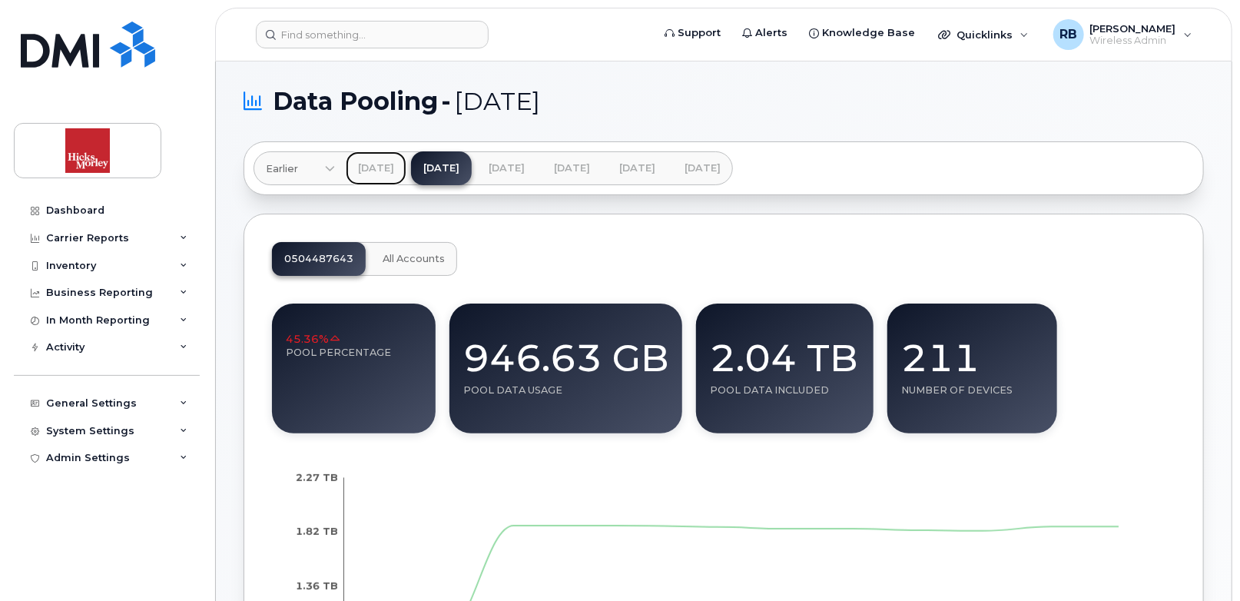
click at [395, 164] on link "Apr 2025" at bounding box center [376, 168] width 61 height 34
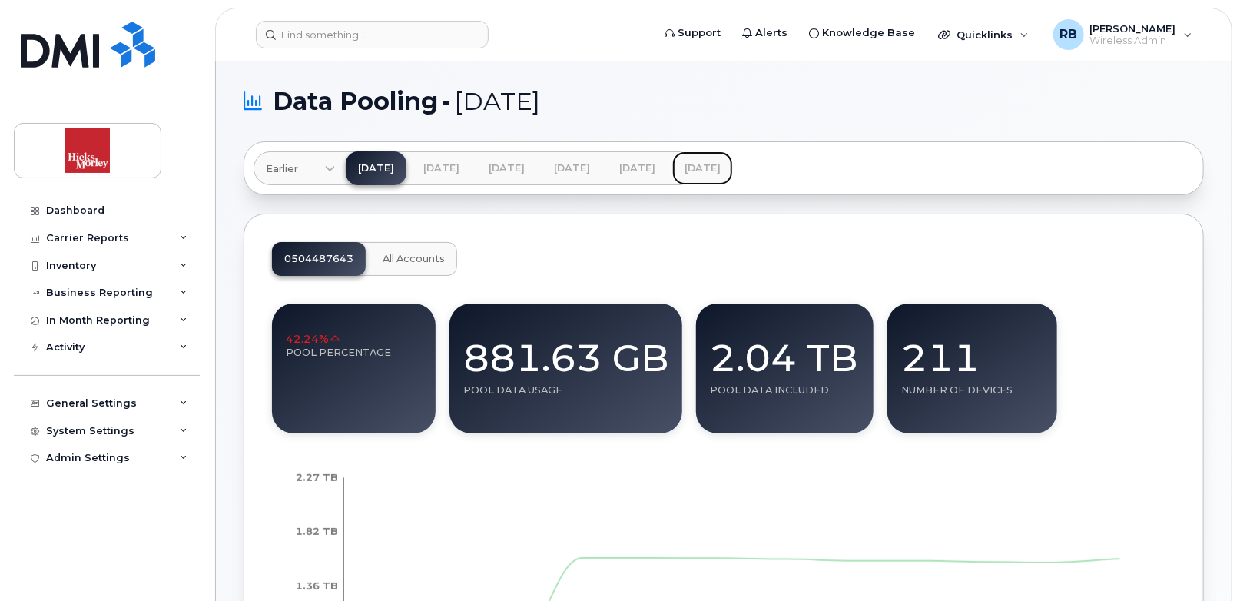
click at [733, 165] on link "Sep 2025" at bounding box center [702, 168] width 61 height 34
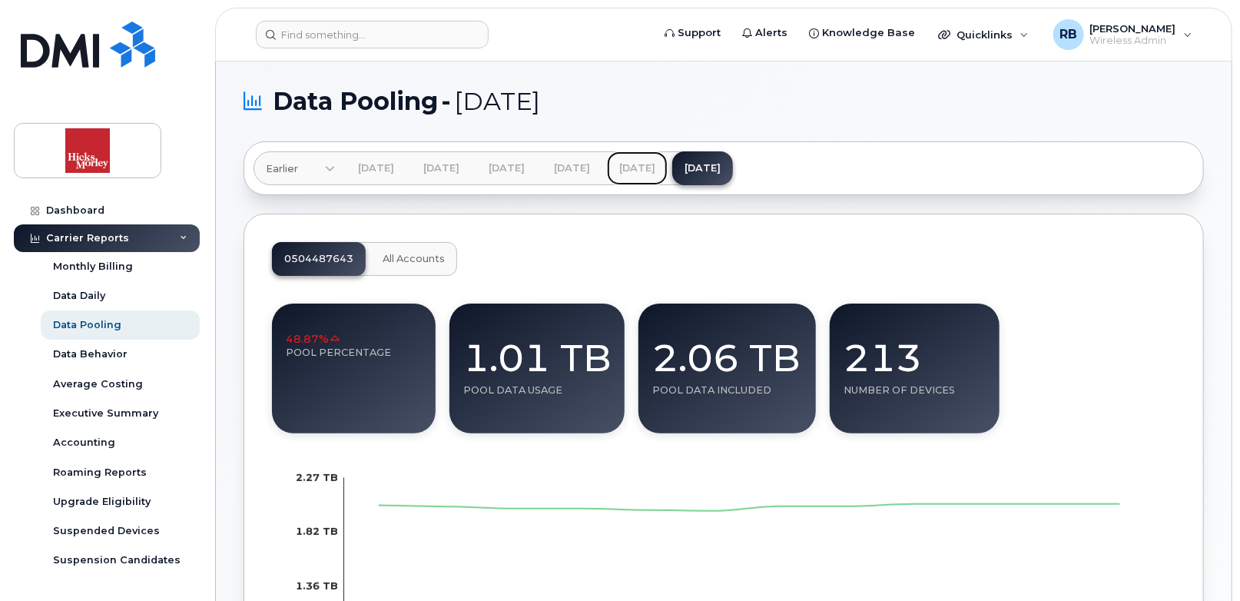
click at [668, 164] on link "Aug 2025" at bounding box center [637, 168] width 61 height 34
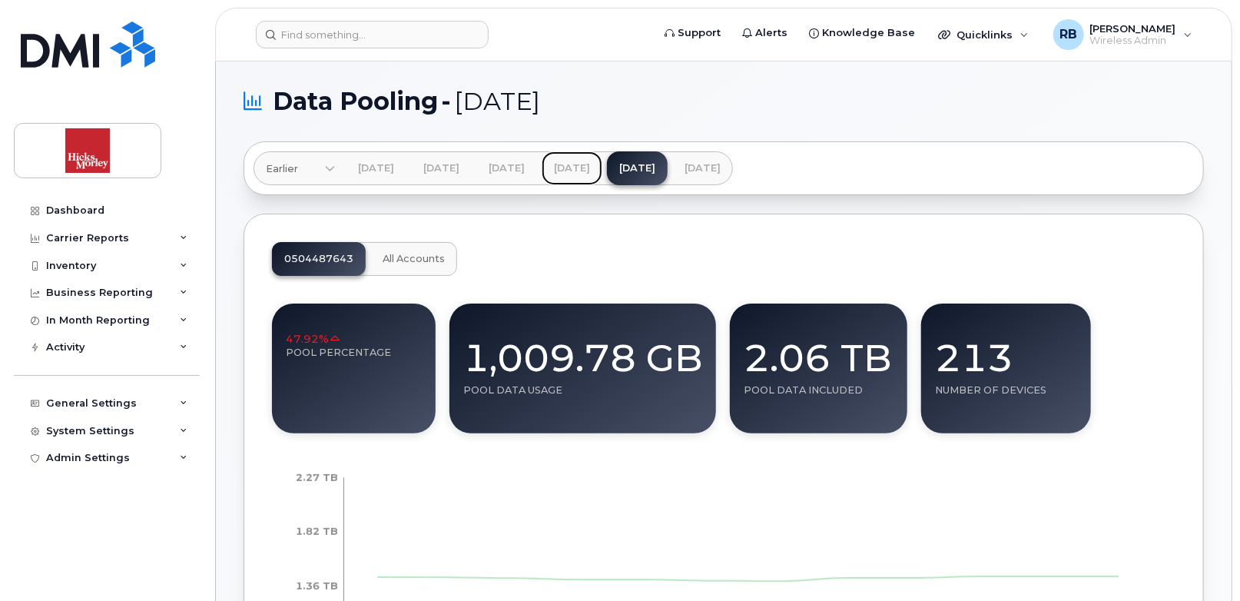
click at [602, 163] on link "Jul 2025" at bounding box center [572, 168] width 61 height 34
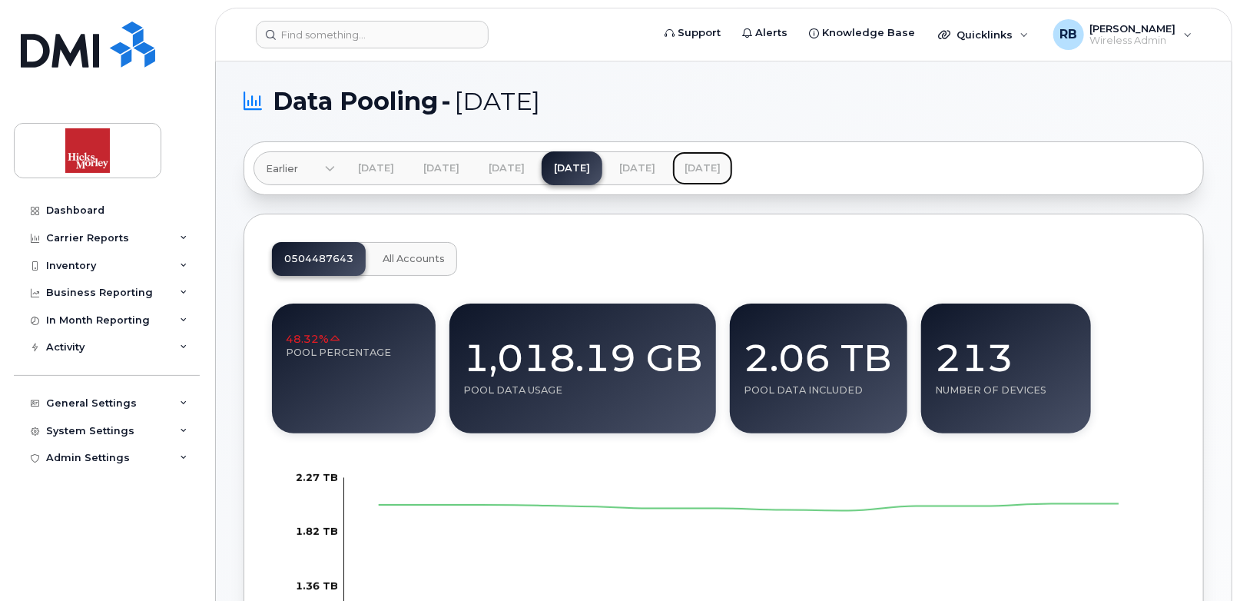
click at [733, 166] on link "Sep 2025" at bounding box center [702, 168] width 61 height 34
